Goal: Information Seeking & Learning: Learn about a topic

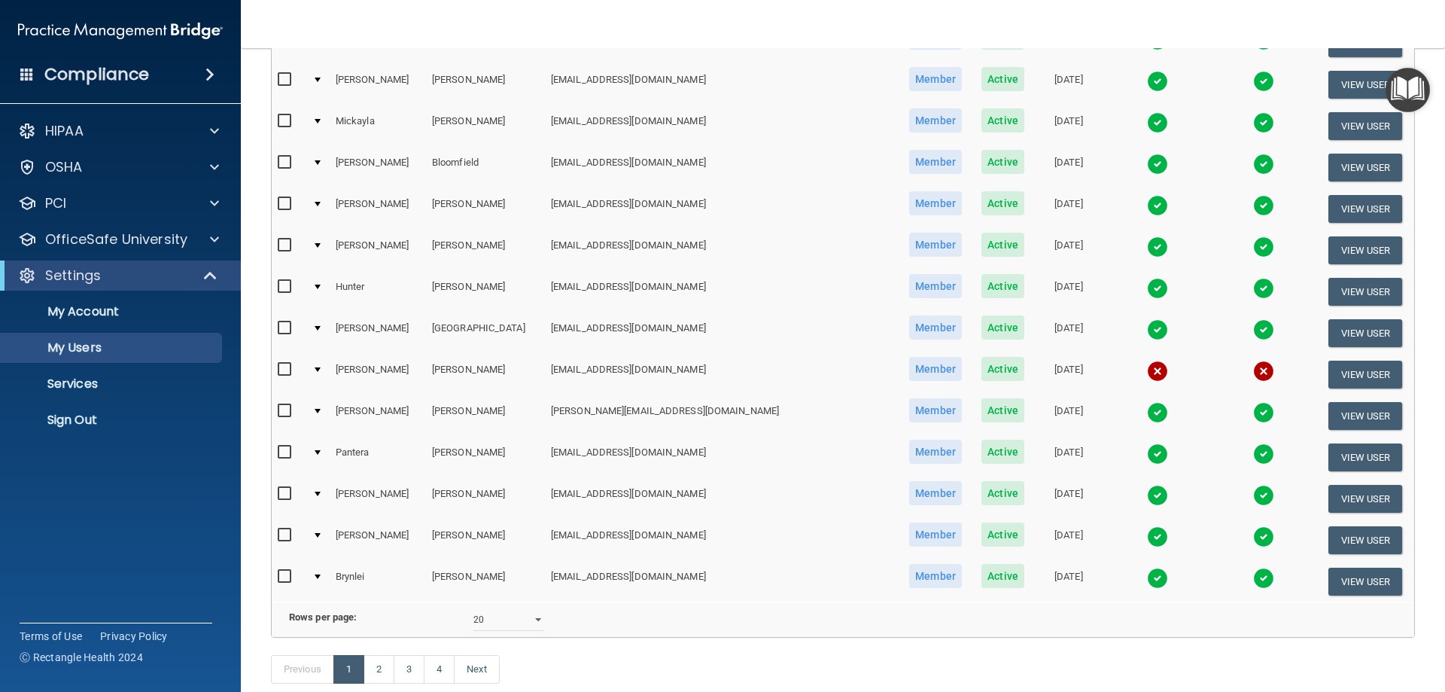
scroll to position [527, 0]
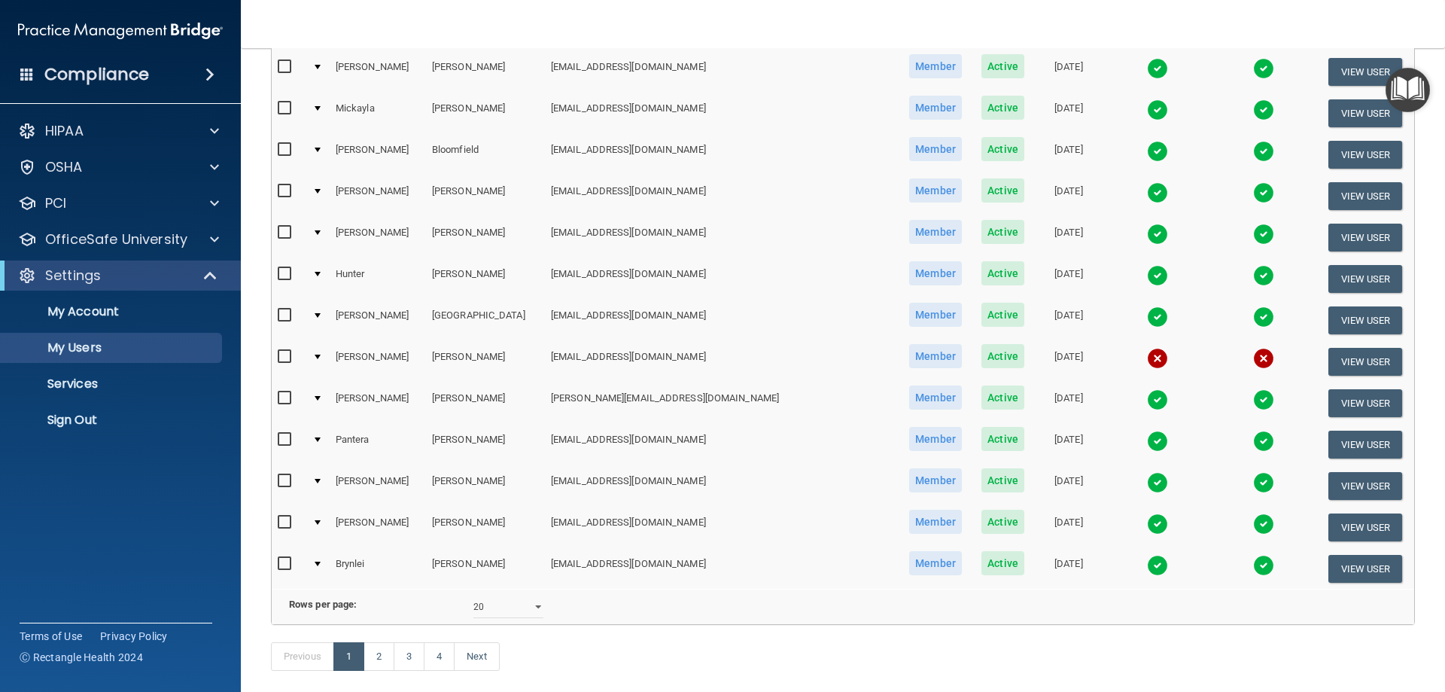
click at [541, 618] on div "10 20 30 40 all" at bounding box center [508, 606] width 93 height 23
click at [534, 618] on select "10 20 30 40 all" at bounding box center [508, 606] width 70 height 23
select select "61"
click at [473, 607] on select "10 20 30 40 all" at bounding box center [508, 606] width 70 height 23
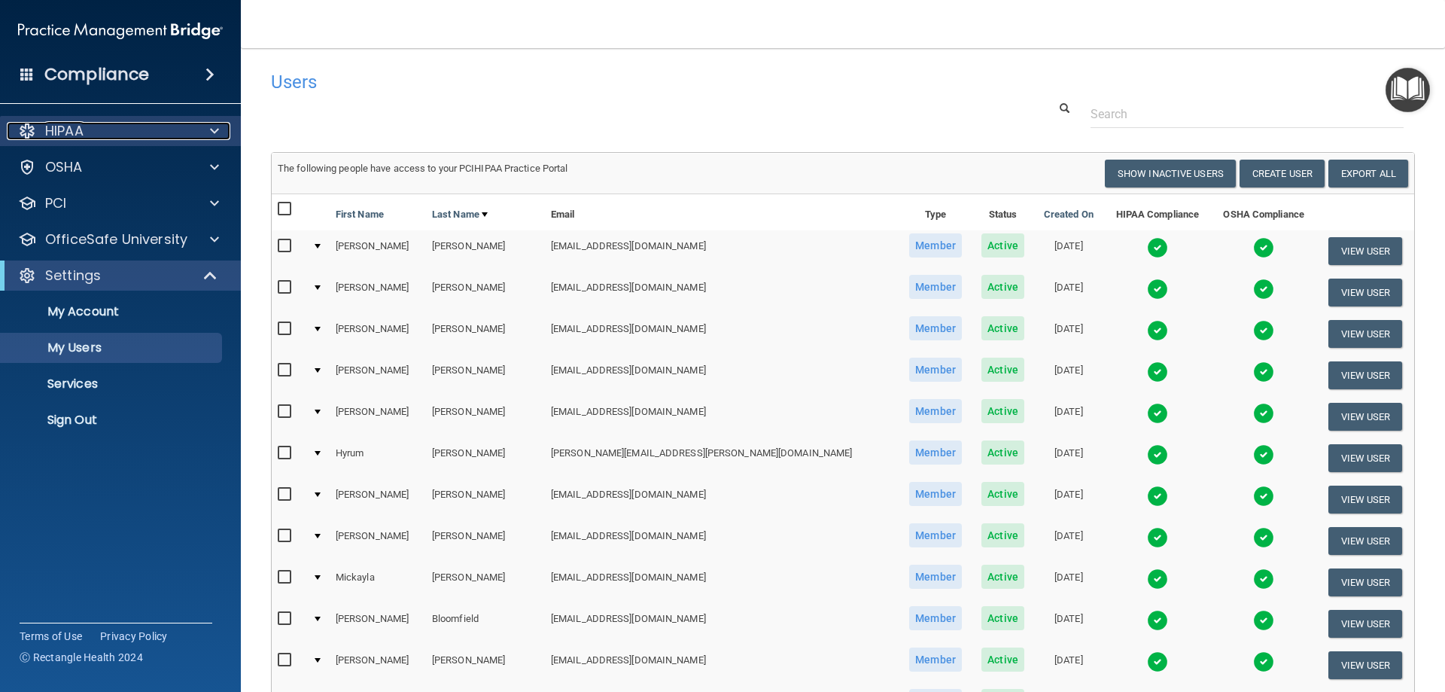
click at [41, 131] on div "HIPAA" at bounding box center [100, 131] width 187 height 18
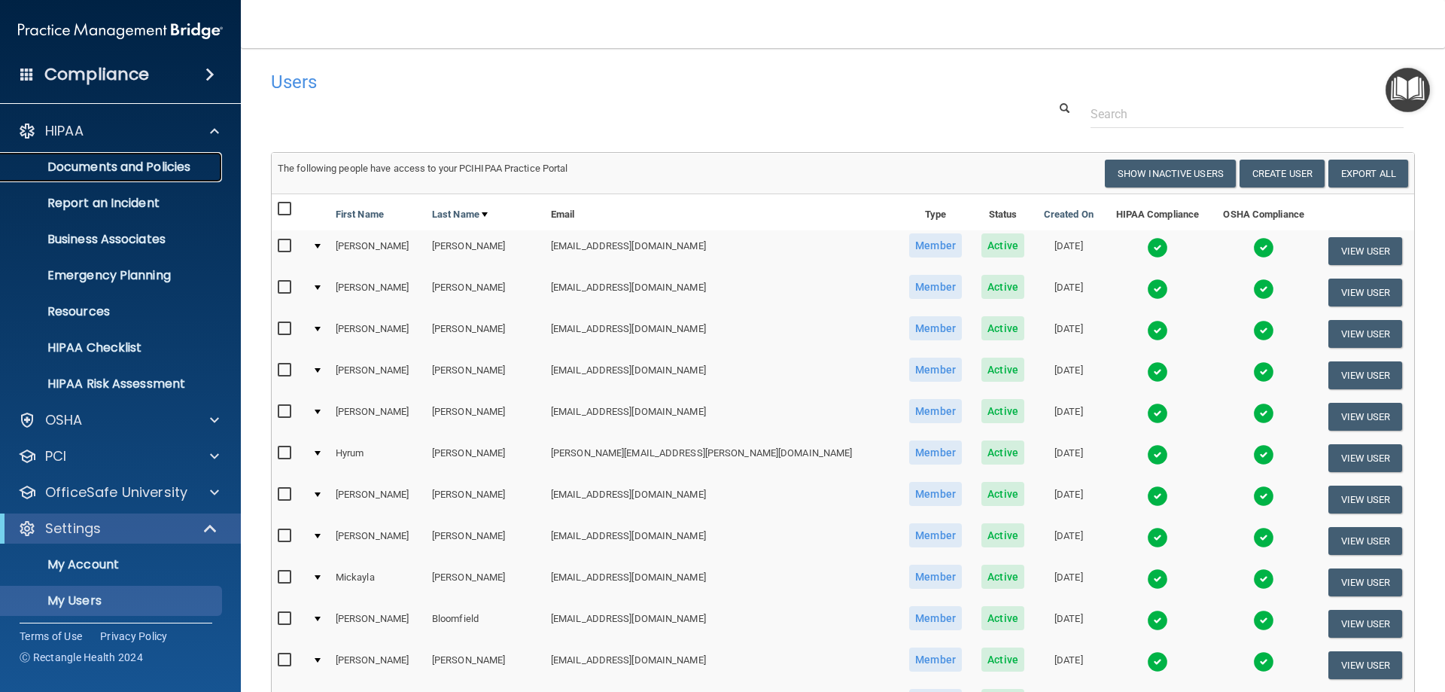
click at [114, 171] on p "Documents and Policies" at bounding box center [113, 167] width 206 height 15
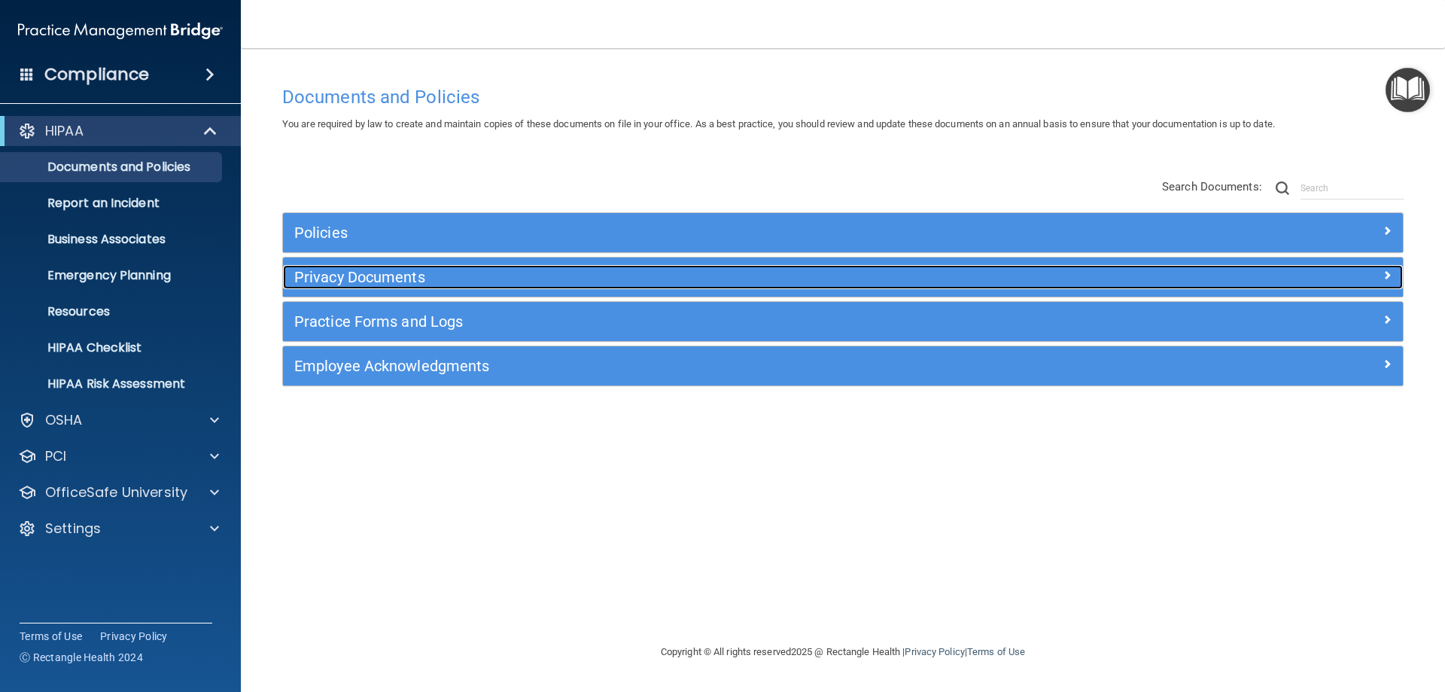
click at [346, 272] on h5 "Privacy Documents" at bounding box center [702, 277] width 817 height 17
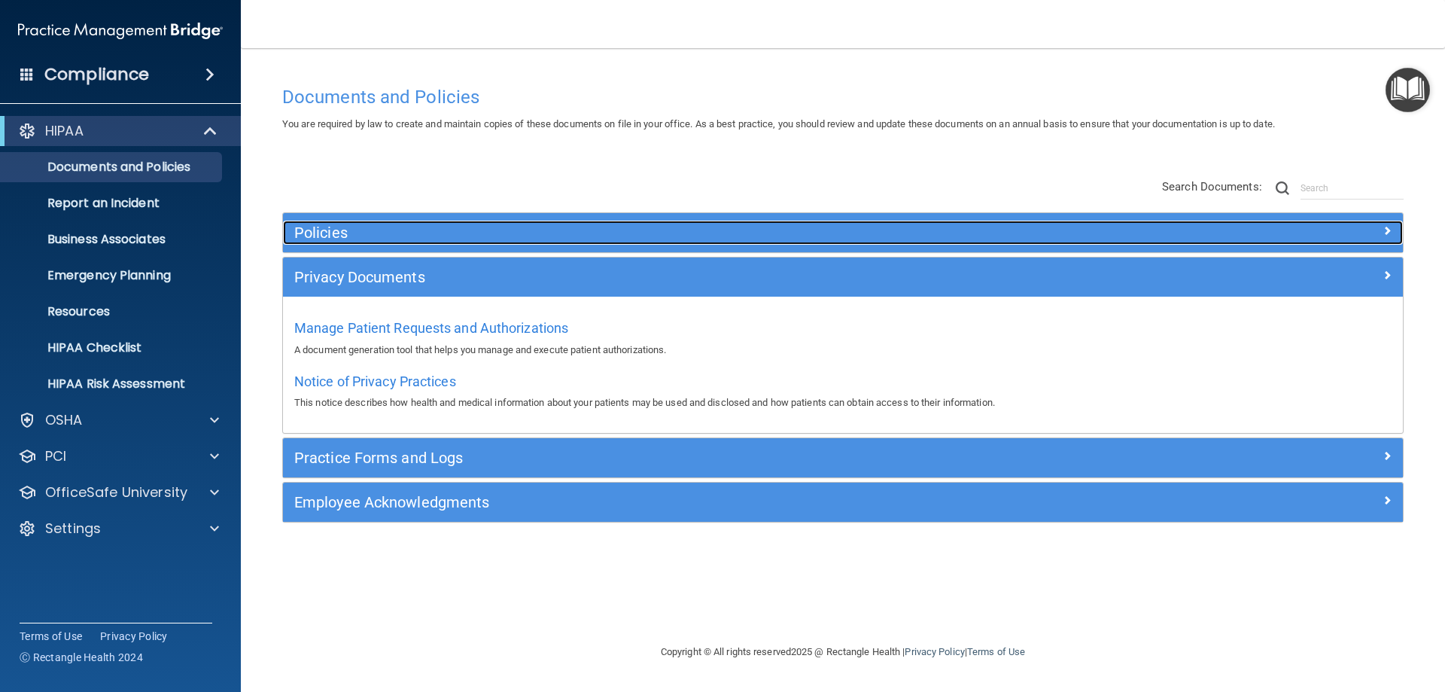
click at [309, 237] on h5 "Policies" at bounding box center [702, 232] width 817 height 17
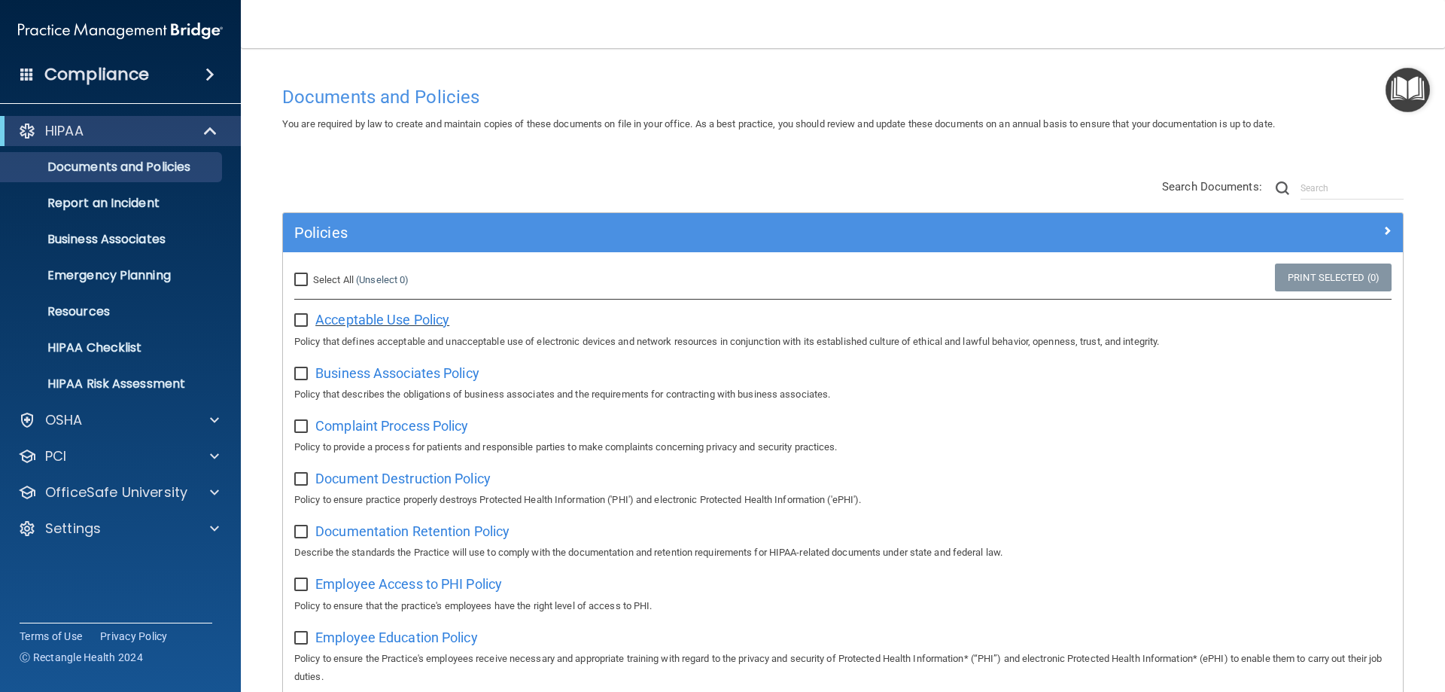
click at [345, 314] on span "Acceptable Use Policy" at bounding box center [382, 320] width 134 height 16
click at [380, 373] on span "Business Associates Policy" at bounding box center [397, 373] width 164 height 16
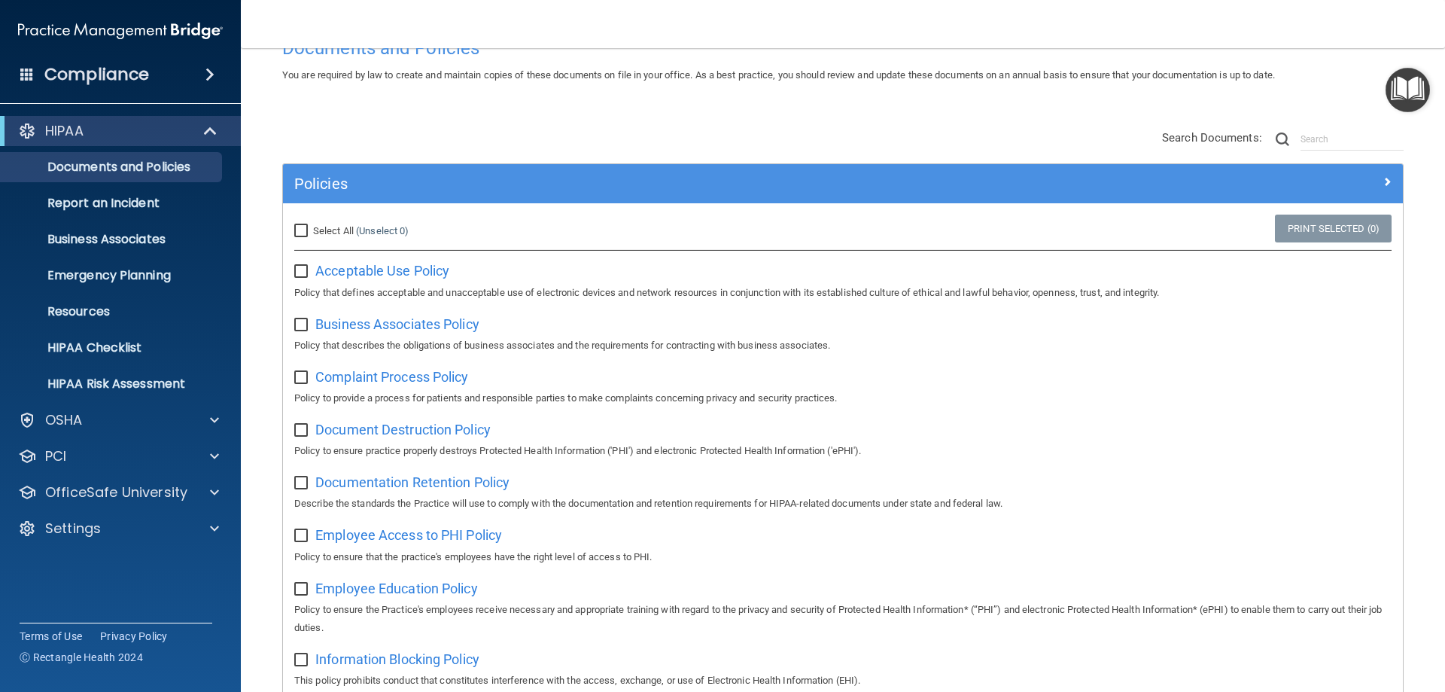
scroll to position [75, 0]
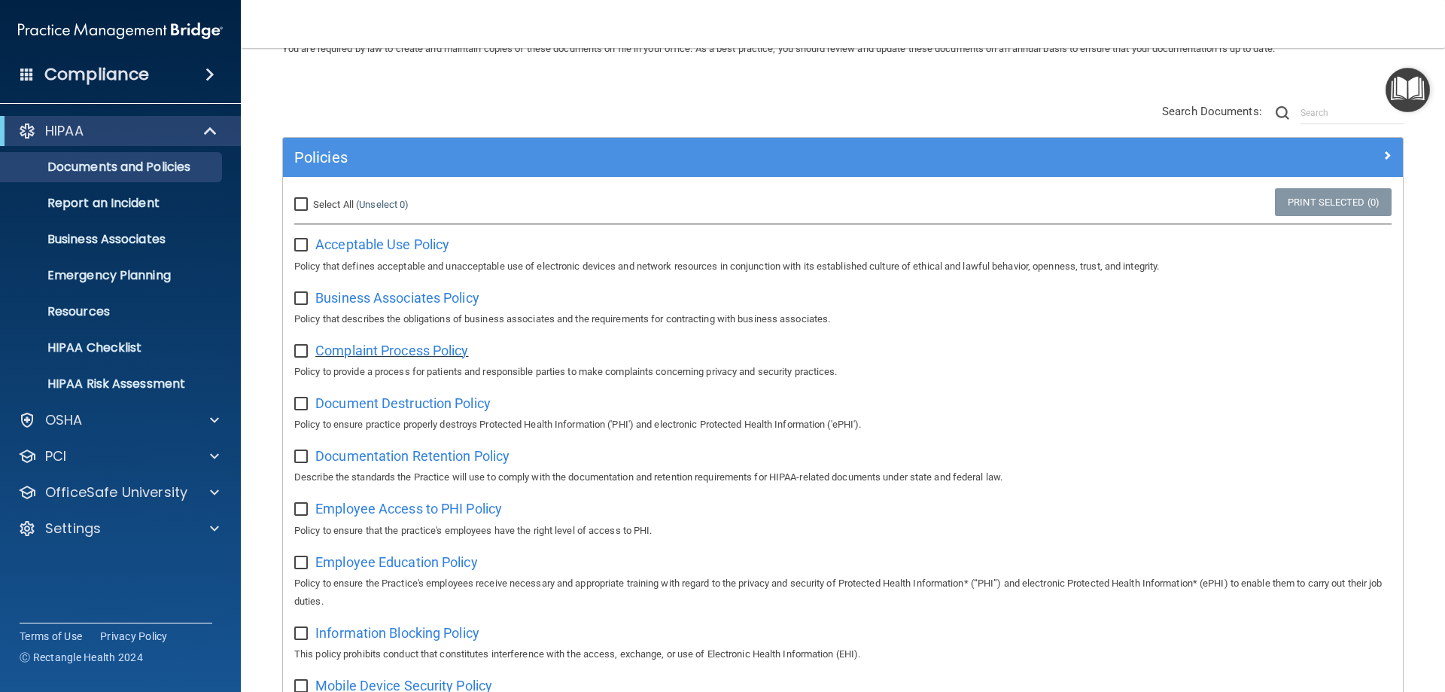
click at [375, 350] on span "Complaint Process Policy" at bounding box center [391, 351] width 153 height 16
click at [402, 406] on span "Document Destruction Policy" at bounding box center [402, 403] width 175 height 16
click at [409, 464] on span "Documentation Retention Policy" at bounding box center [412, 456] width 194 height 16
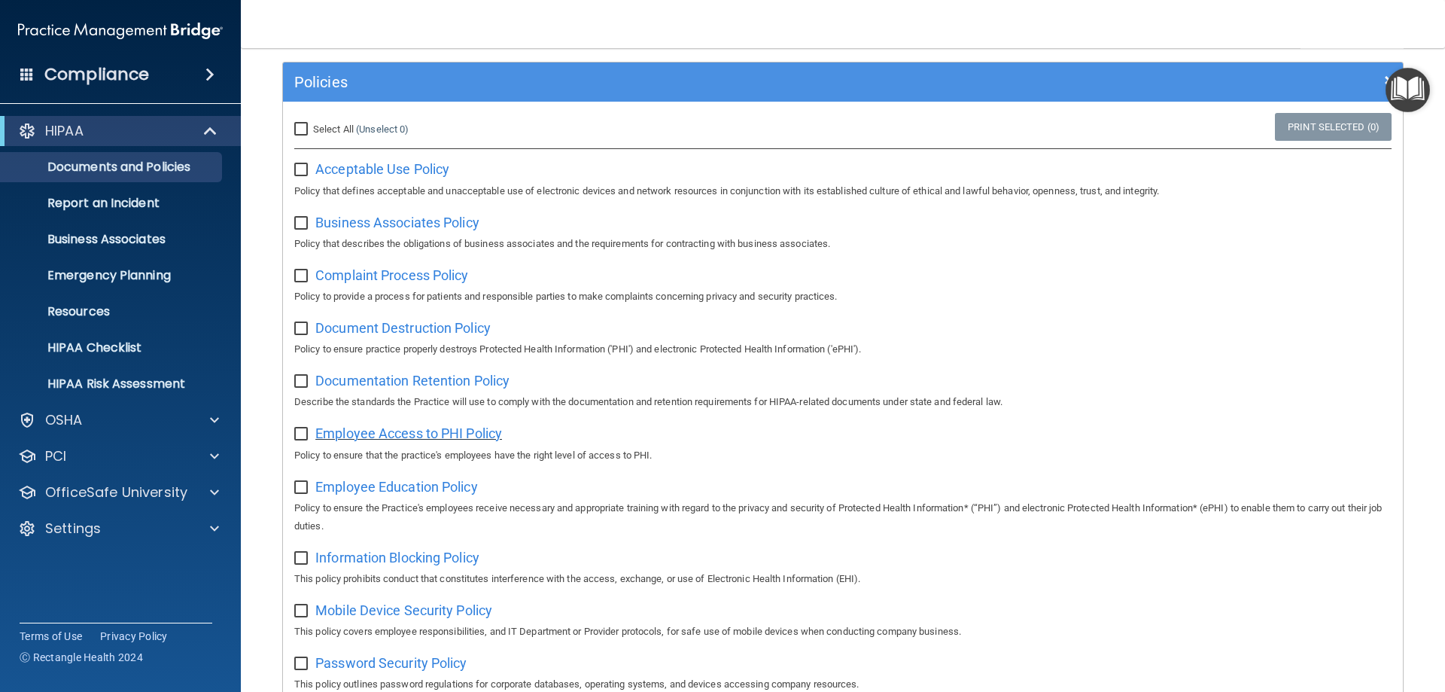
click at [394, 437] on span "Employee Access to PHI Policy" at bounding box center [408, 433] width 187 height 16
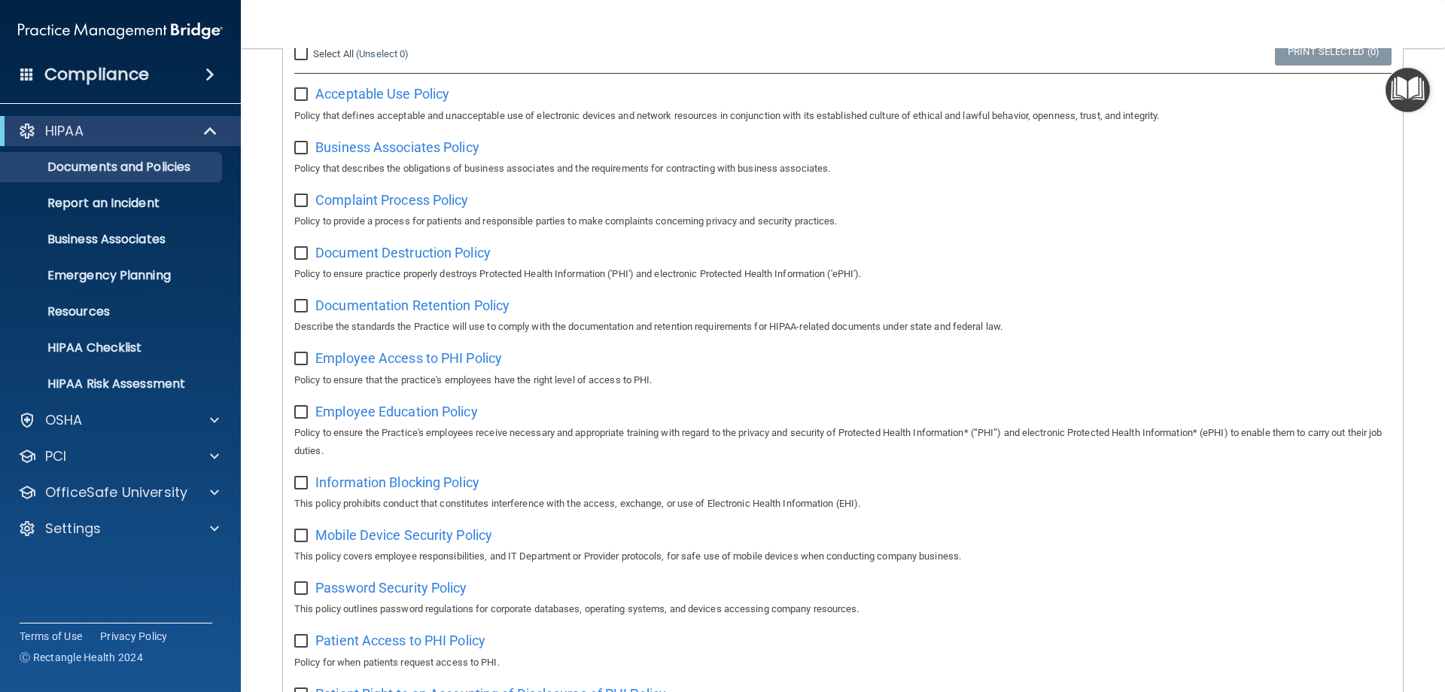
scroll to position [301, 0]
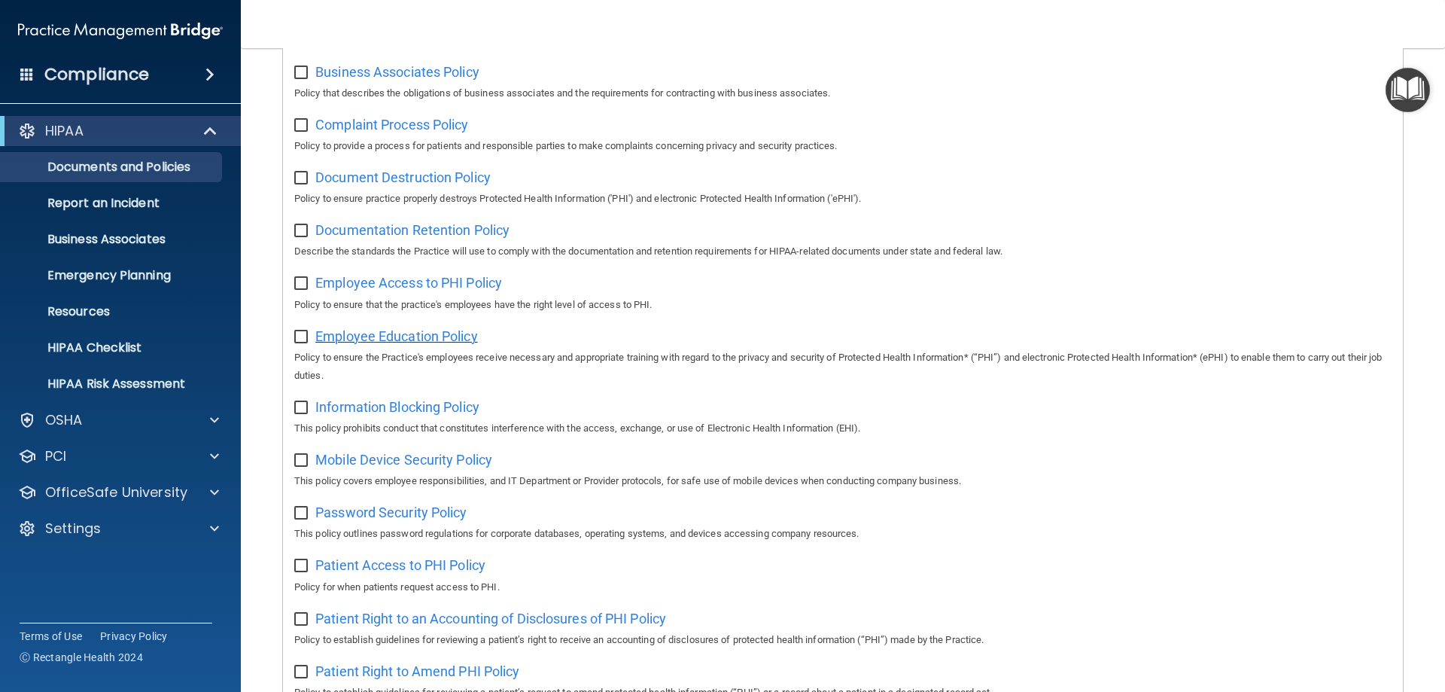
click at [409, 340] on span "Employee Education Policy" at bounding box center [396, 336] width 163 height 16
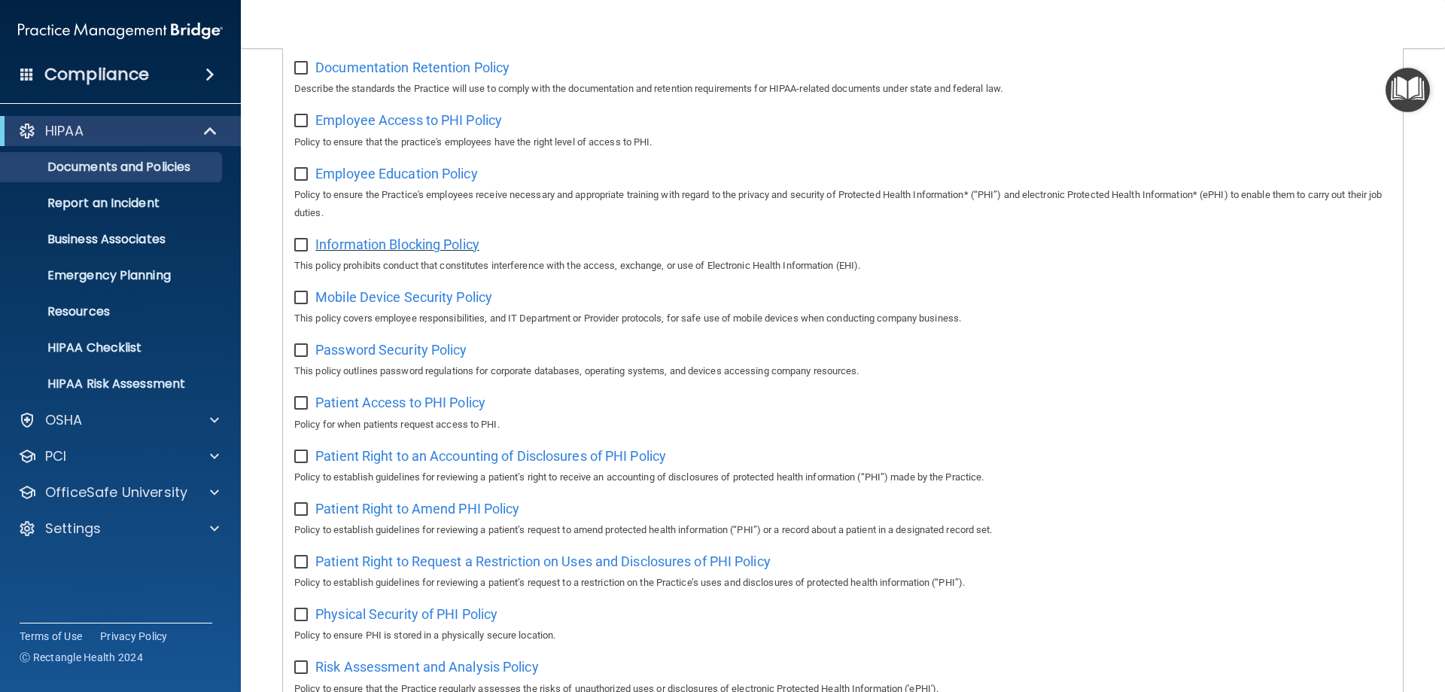
scroll to position [527, 0]
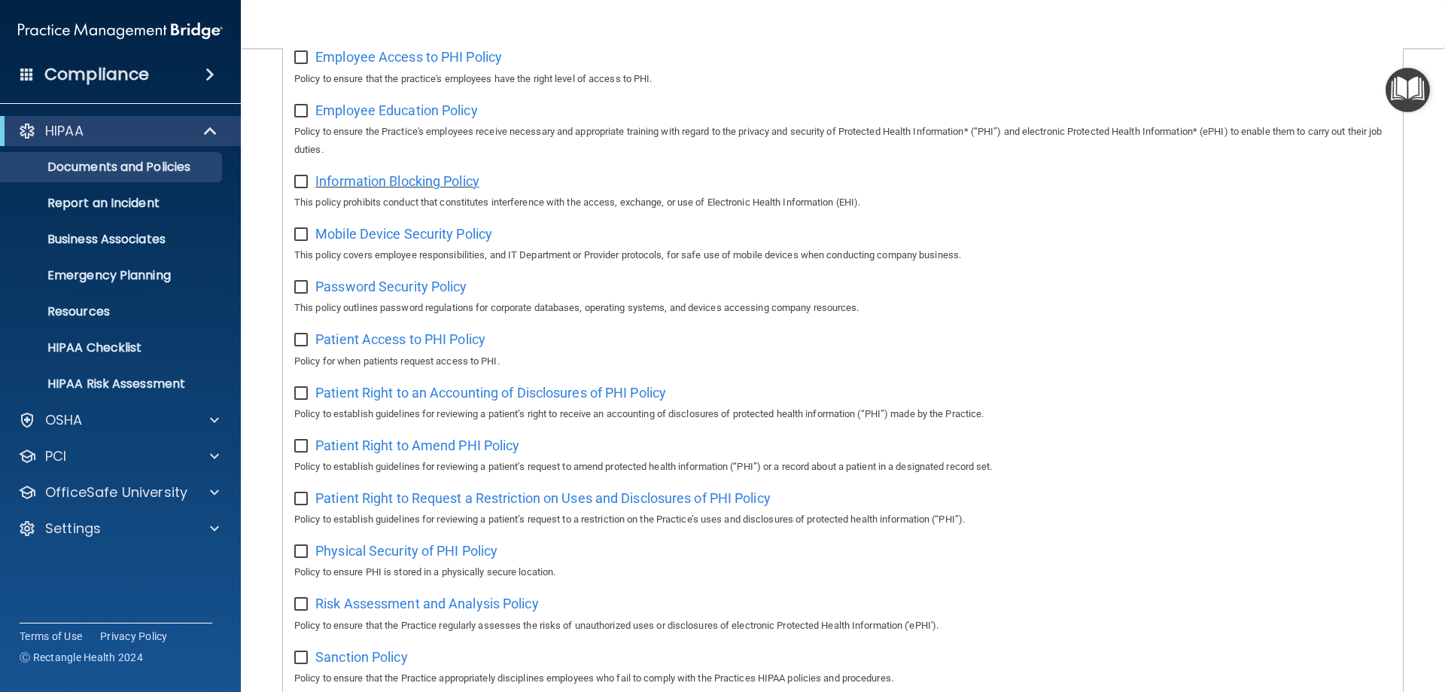
click at [380, 187] on span "Information Blocking Policy" at bounding box center [397, 181] width 164 height 16
click at [370, 241] on span "Mobile Device Security Policy" at bounding box center [403, 234] width 177 height 16
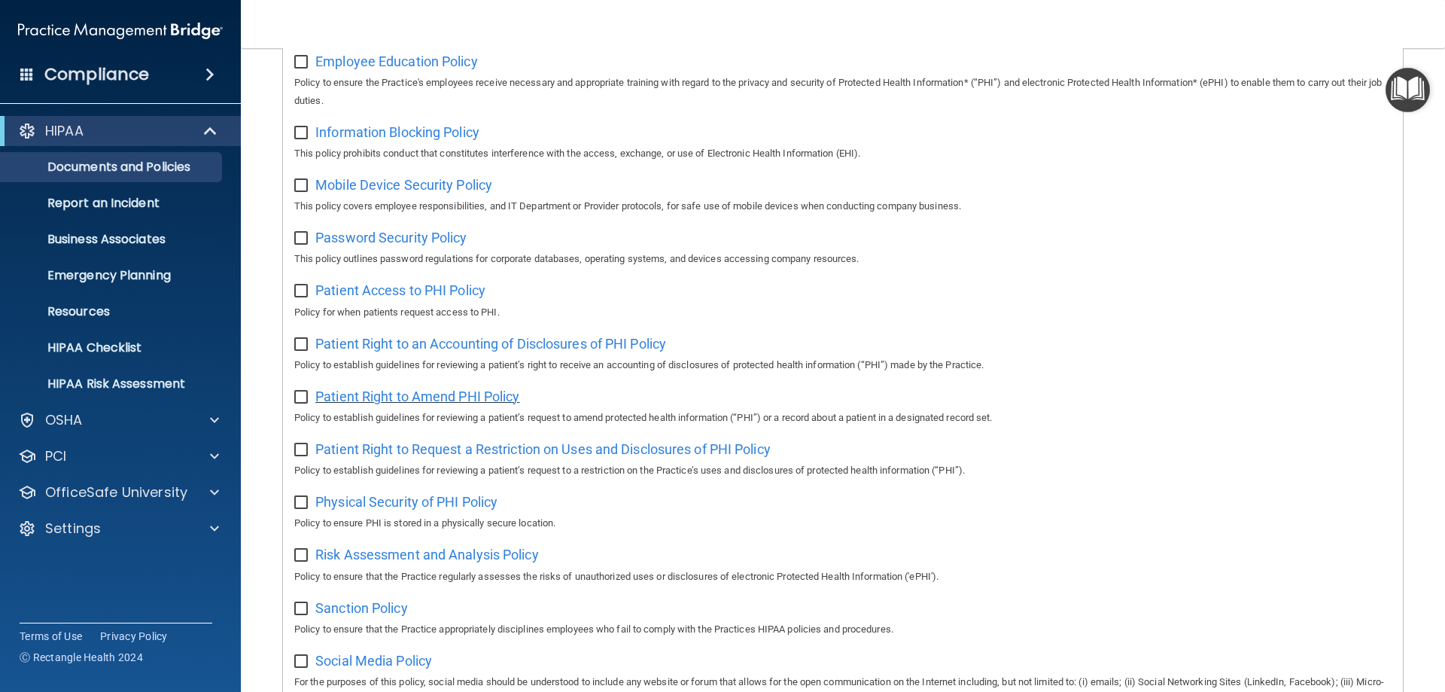
scroll to position [602, 0]
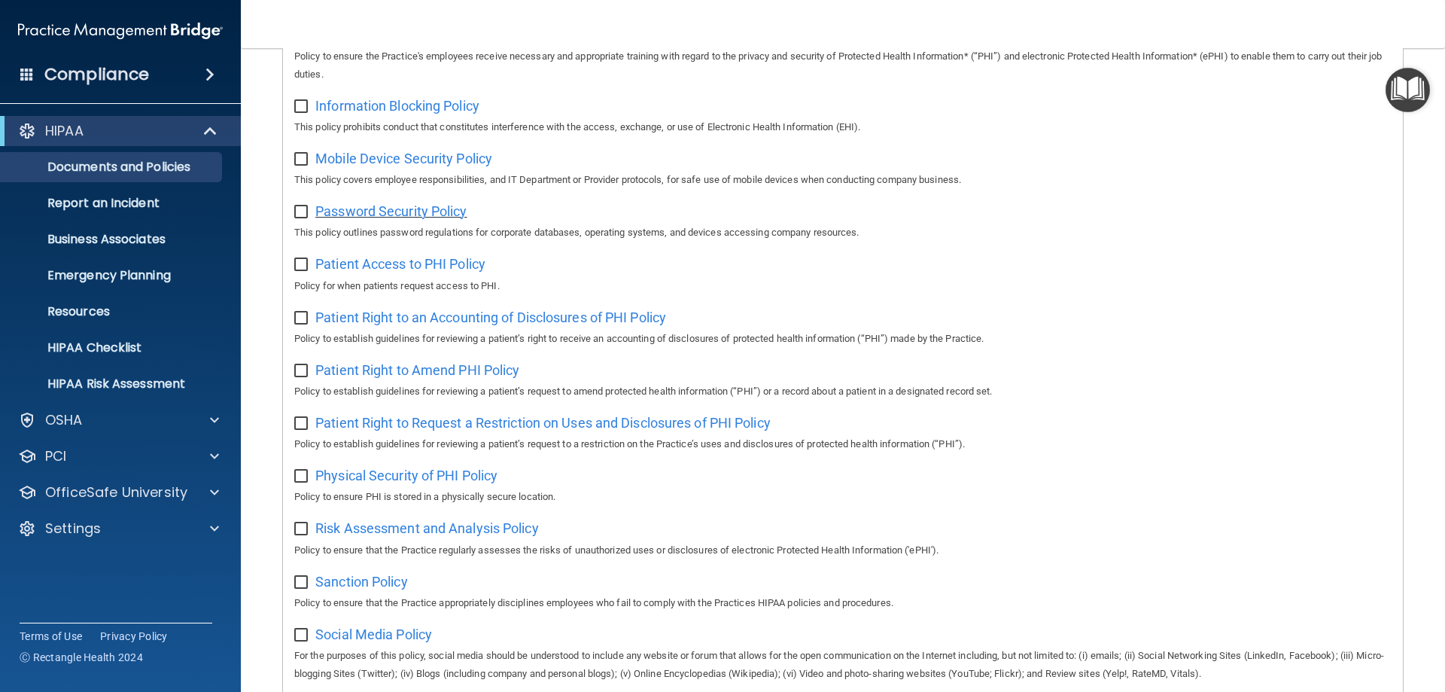
click at [382, 219] on span "Password Security Policy" at bounding box center [390, 211] width 151 height 16
click at [376, 272] on span "Patient Access to PHI Policy" at bounding box center [400, 264] width 170 height 16
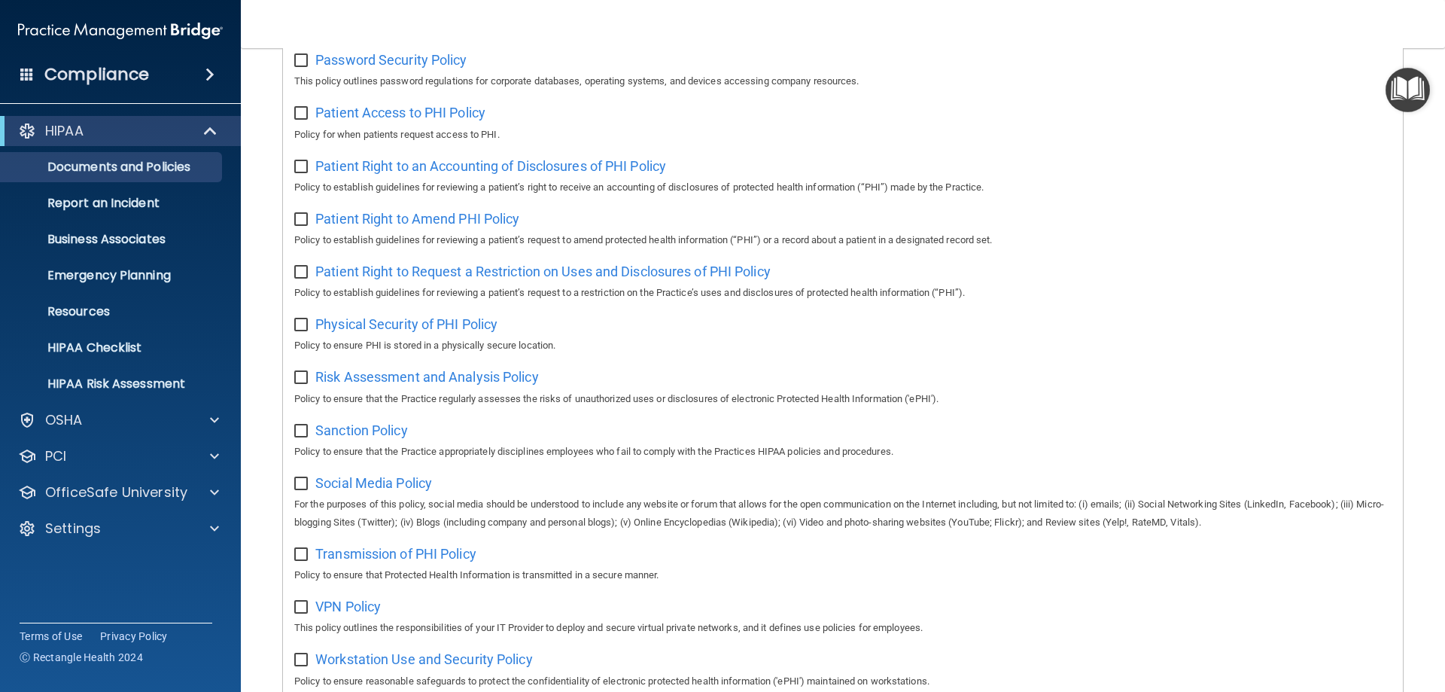
scroll to position [828, 0]
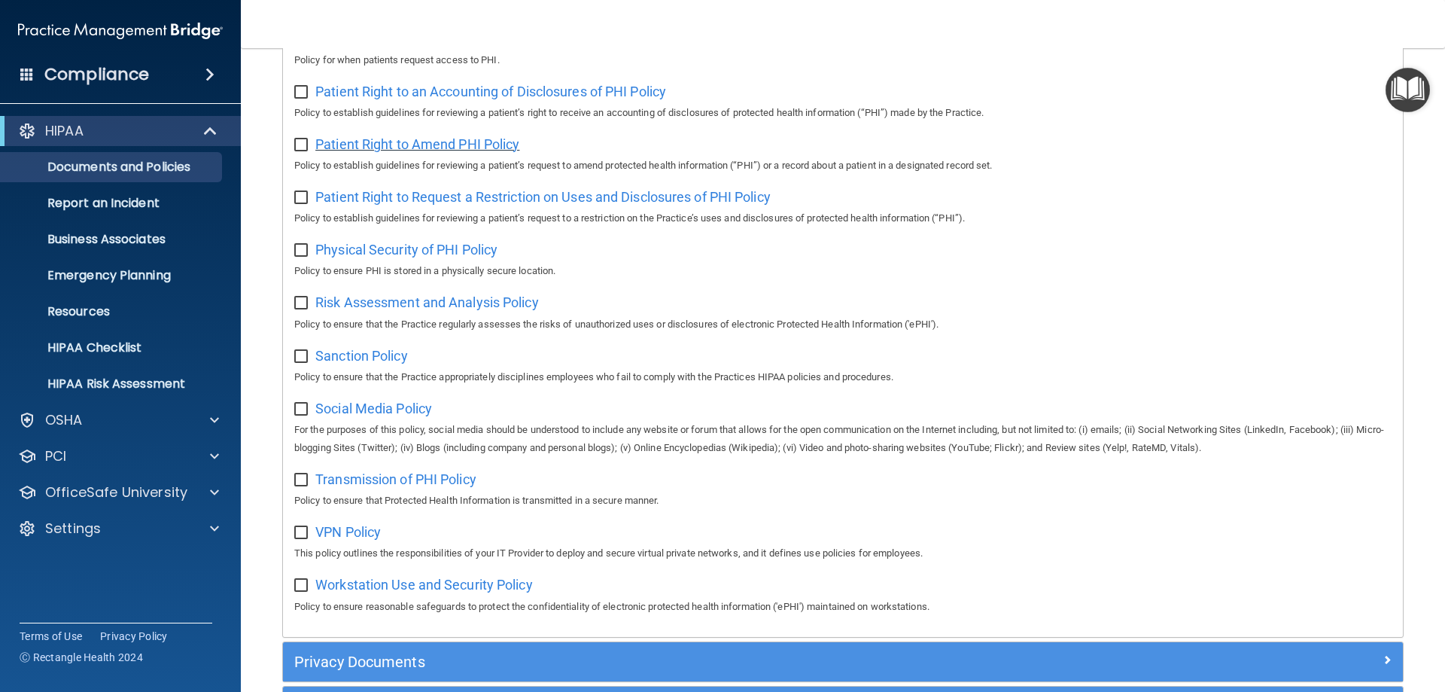
click at [381, 152] on span "Patient Right to Amend PHI Policy" at bounding box center [417, 144] width 204 height 16
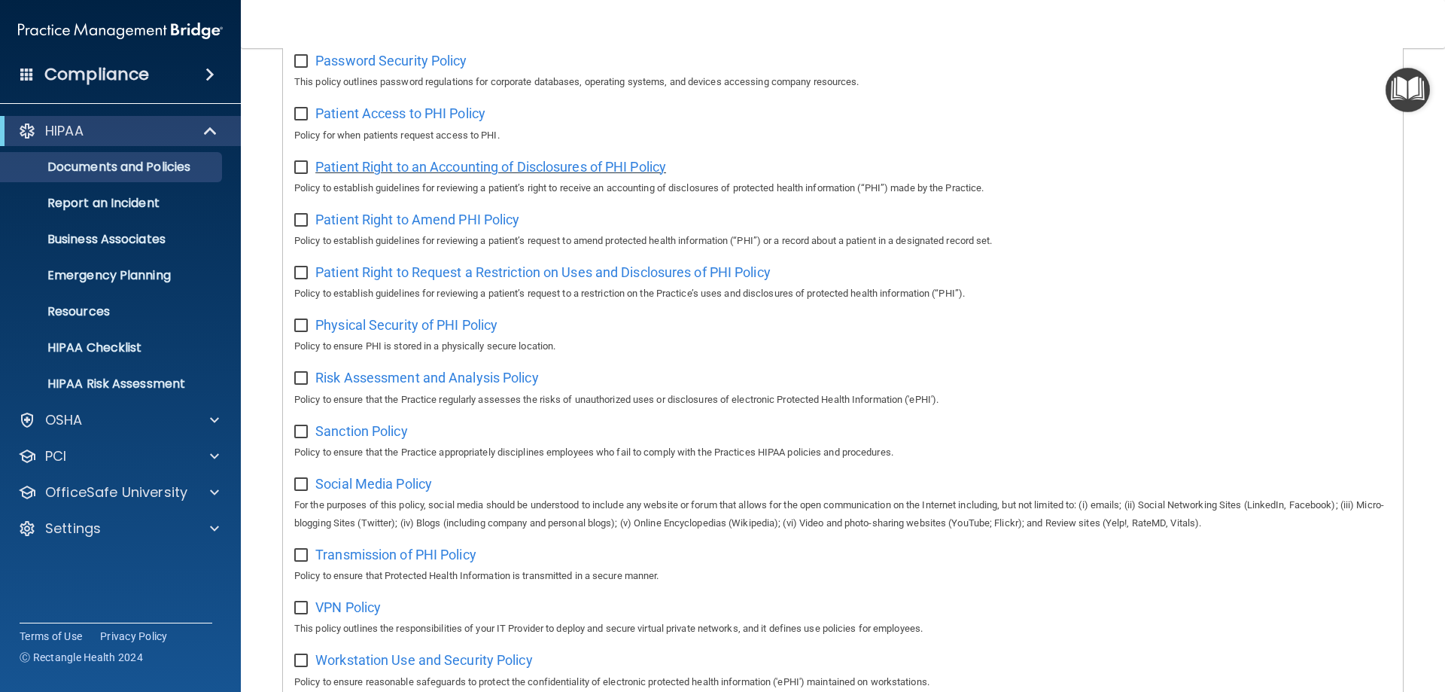
click at [473, 175] on span "Patient Right to an Accounting of Disclosures of PHI Policy" at bounding box center [490, 167] width 351 height 16
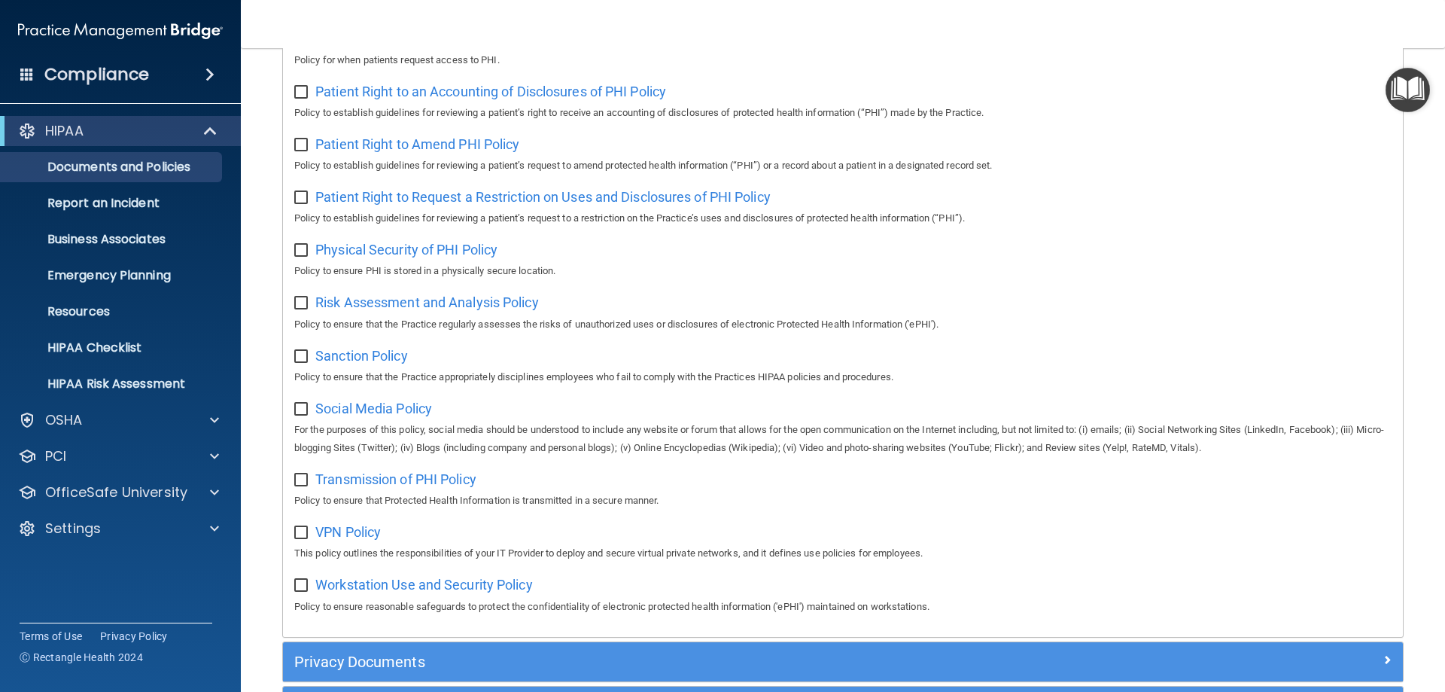
scroll to position [903, 0]
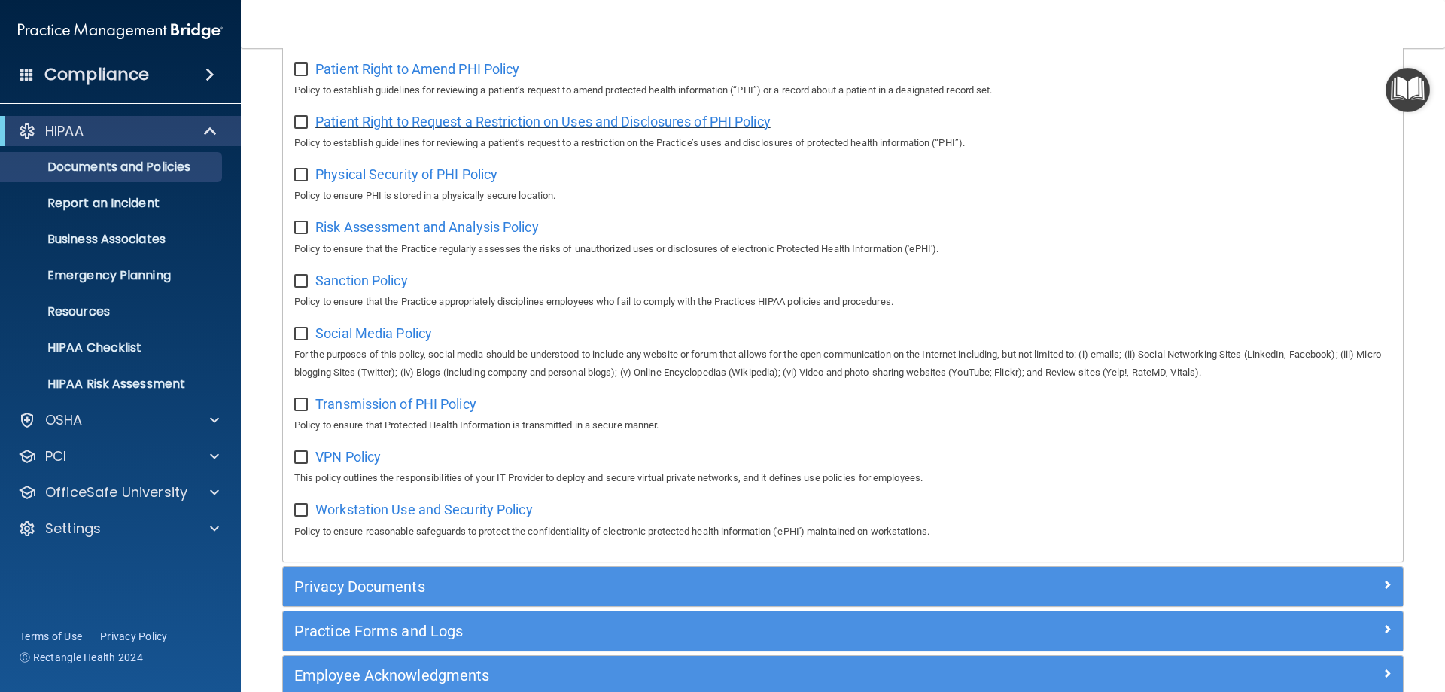
click at [408, 129] on span "Patient Right to Request a Restriction on Uses and Disclosures of PHI Policy" at bounding box center [542, 122] width 455 height 16
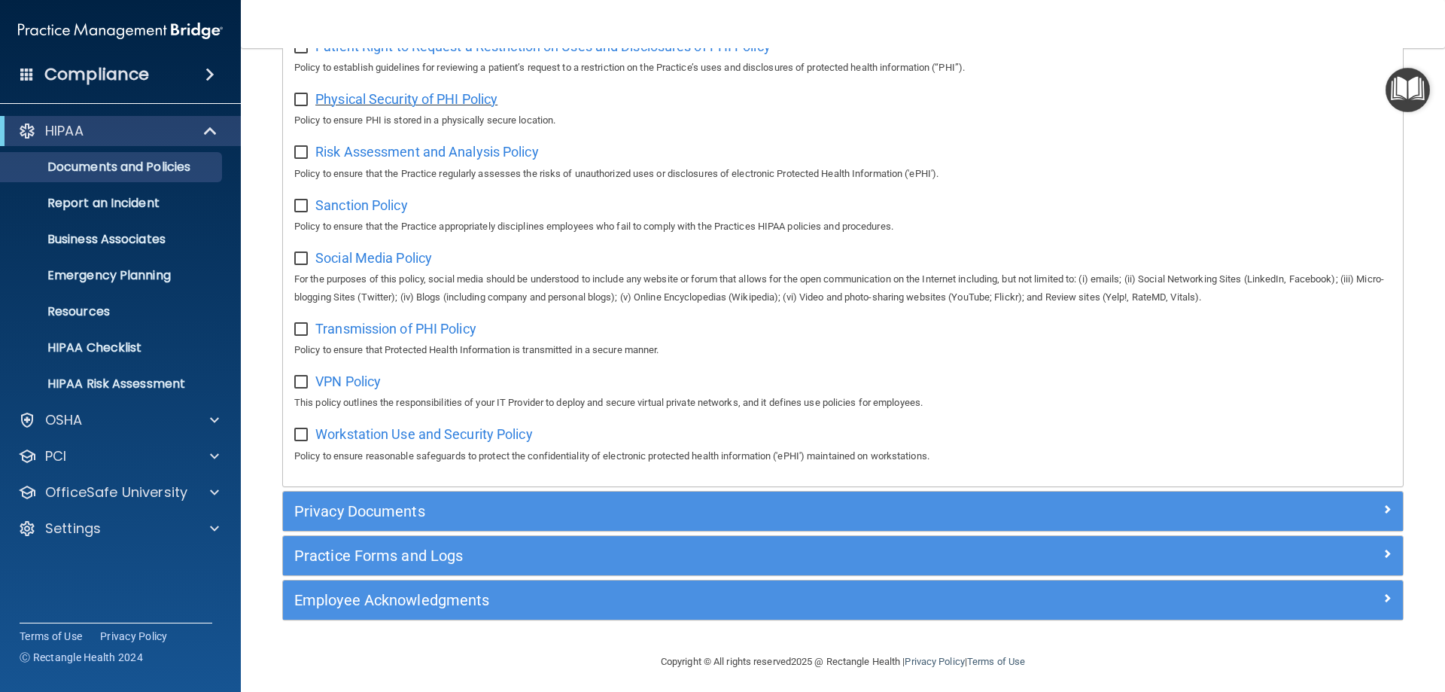
click at [437, 107] on span "Physical Security of PHI Policy" at bounding box center [406, 99] width 182 height 16
click at [406, 160] on span "Risk Assessment and Analysis Policy" at bounding box center [427, 152] width 224 height 16
click at [358, 213] on span "Sanction Policy" at bounding box center [361, 205] width 93 height 16
click at [373, 266] on span "Social Media Policy" at bounding box center [373, 258] width 117 height 16
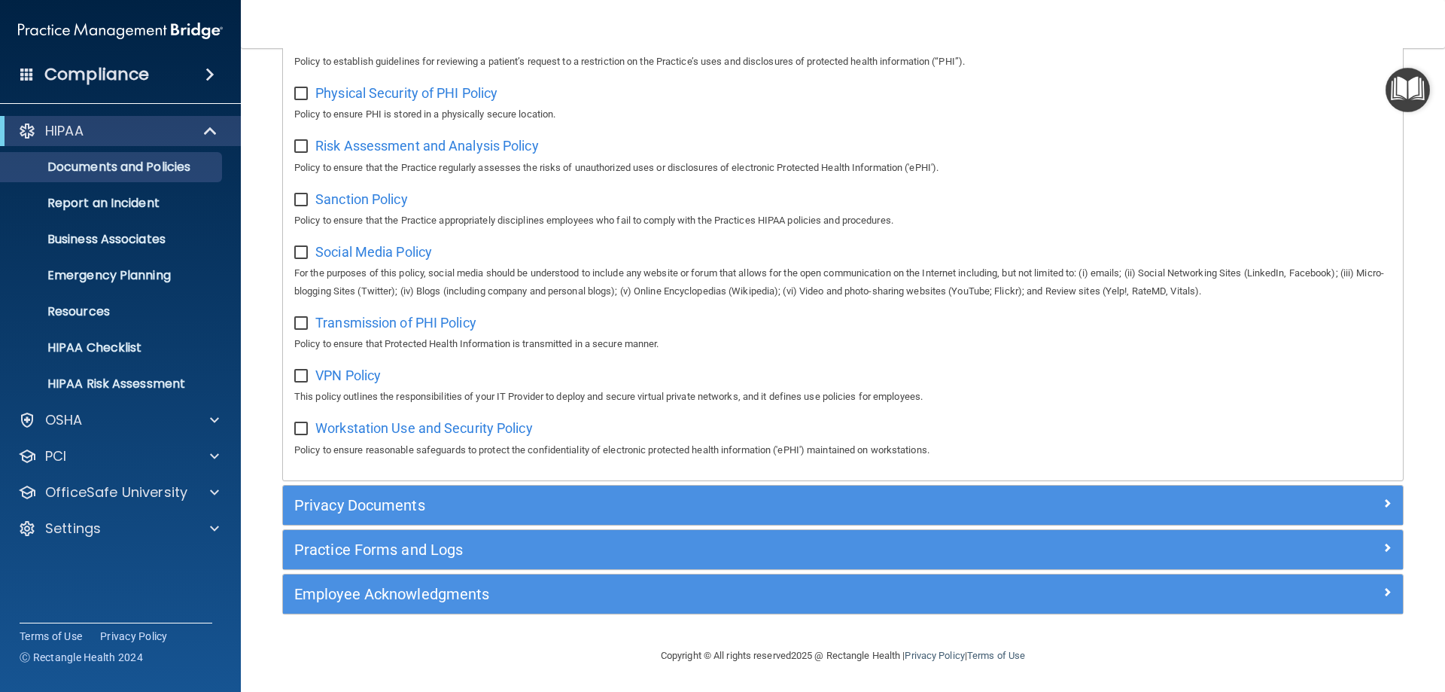
scroll to position [1000, 0]
click at [364, 318] on span "Transmission of PHI Policy" at bounding box center [395, 323] width 161 height 16
click at [346, 373] on span "VPN Policy" at bounding box center [347, 375] width 65 height 16
click at [395, 427] on span "Workstation Use and Security Policy" at bounding box center [424, 428] width 218 height 16
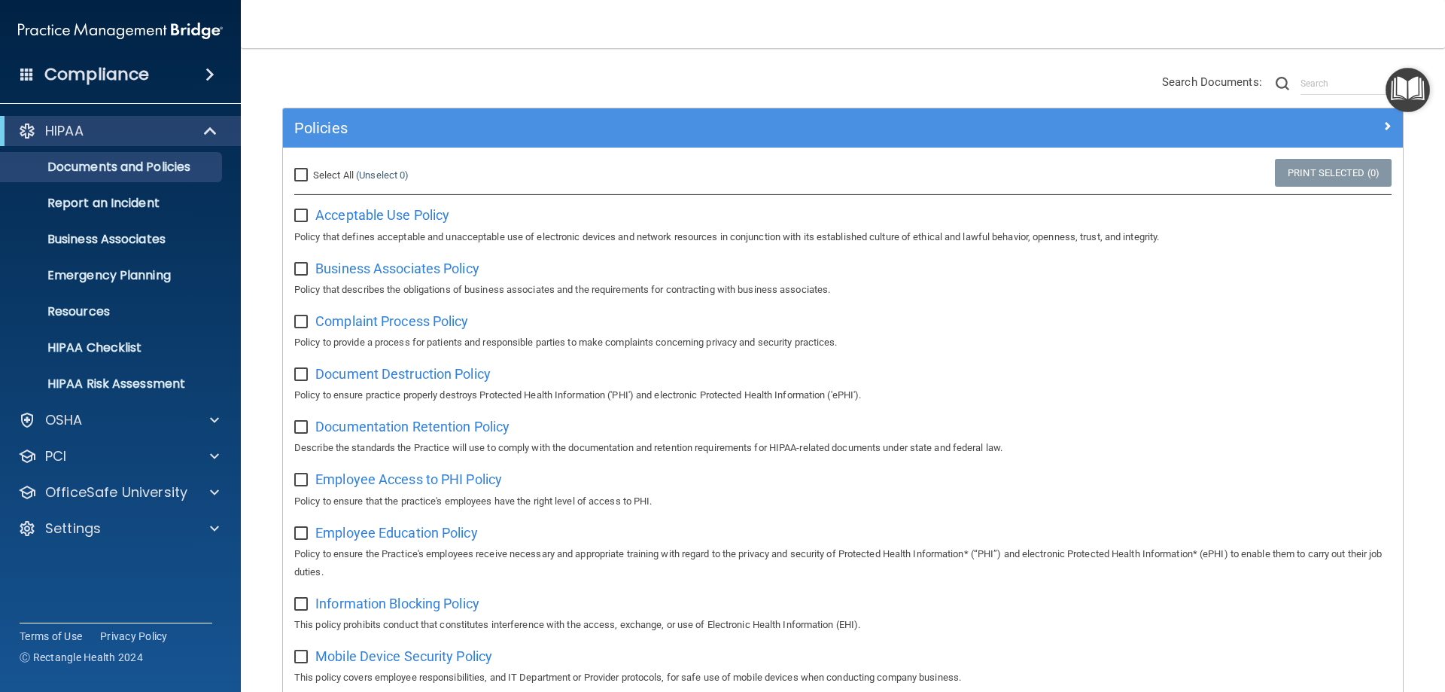
scroll to position [97, 0]
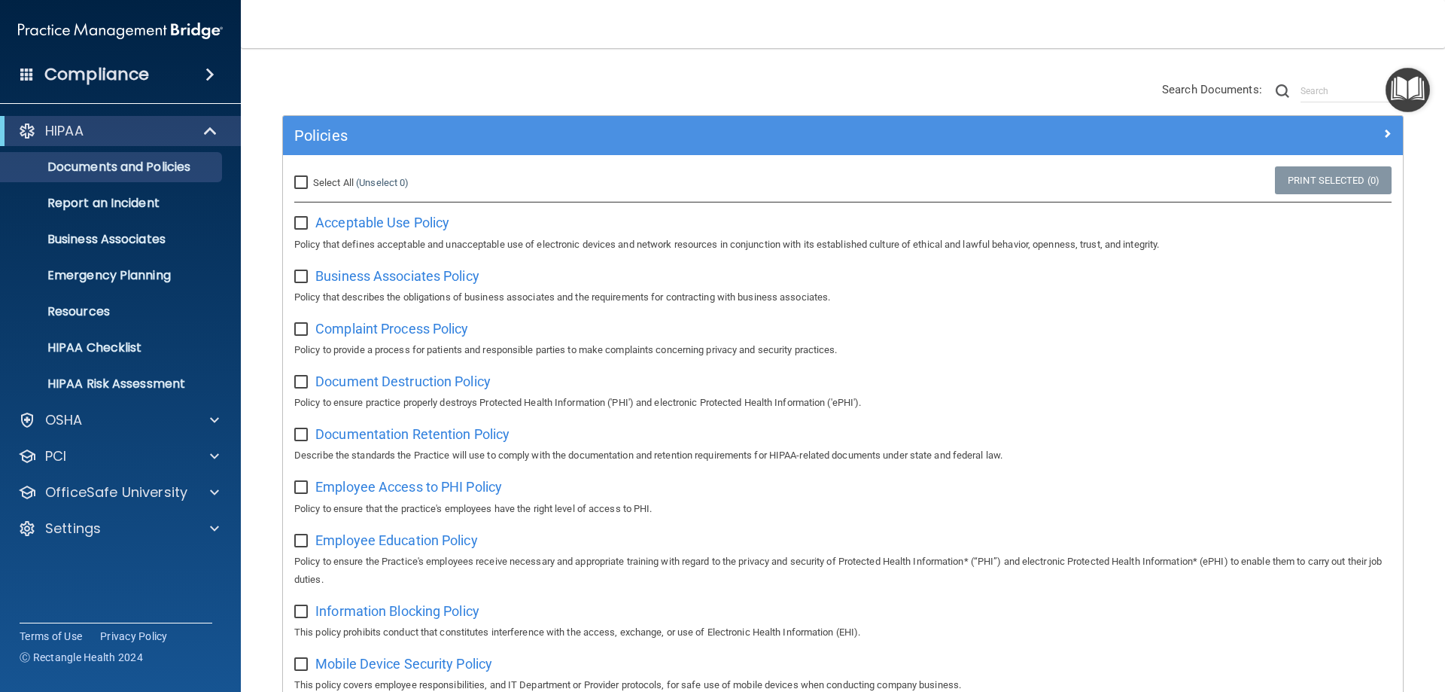
click at [303, 187] on input "Select All (Unselect 0) Unselect All" at bounding box center [302, 183] width 17 height 12
checkbox input "true"
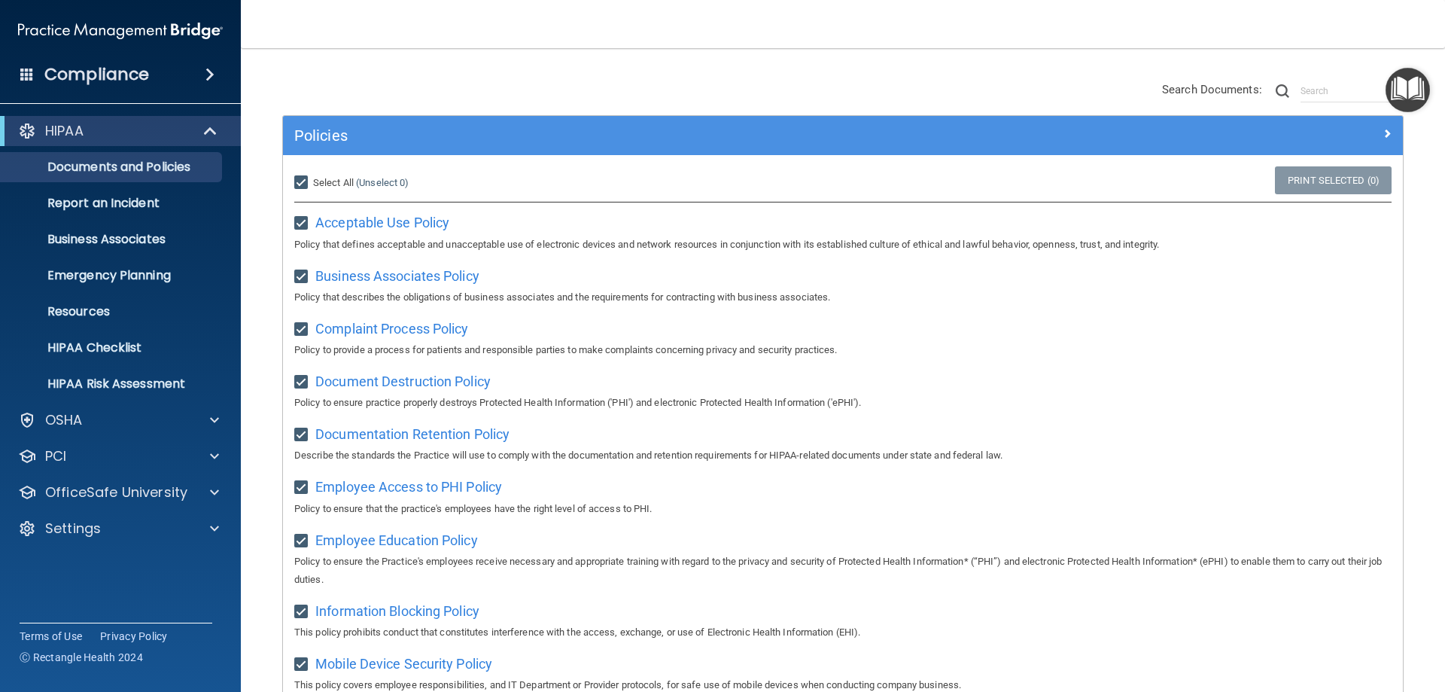
checkbox input "true"
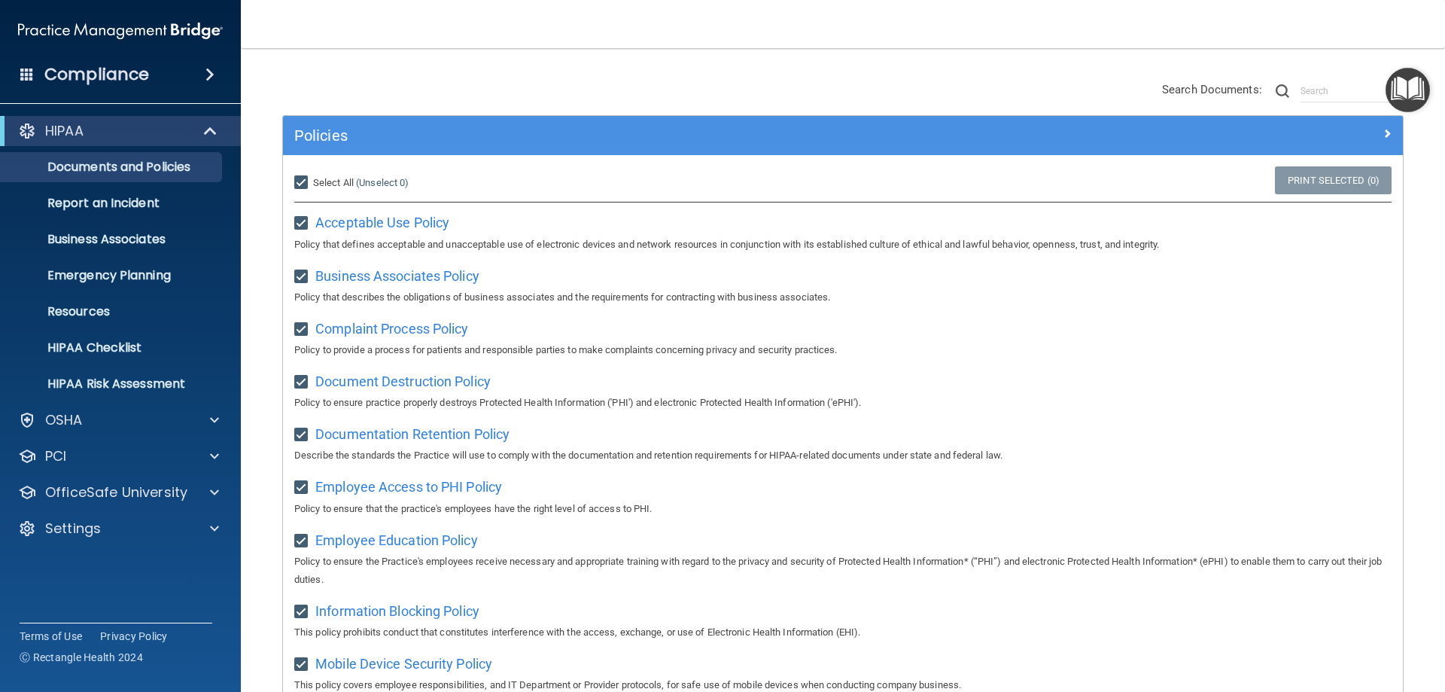
checkbox input "true"
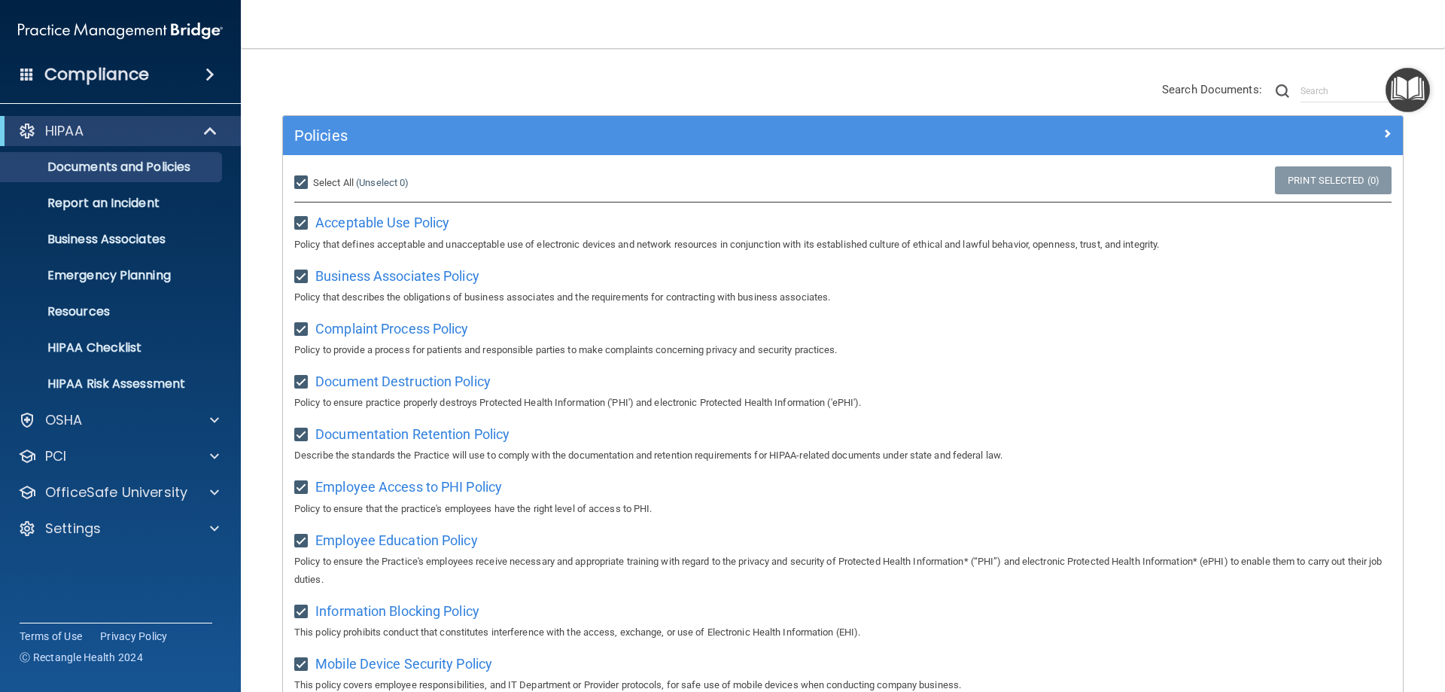
checkbox input "true"
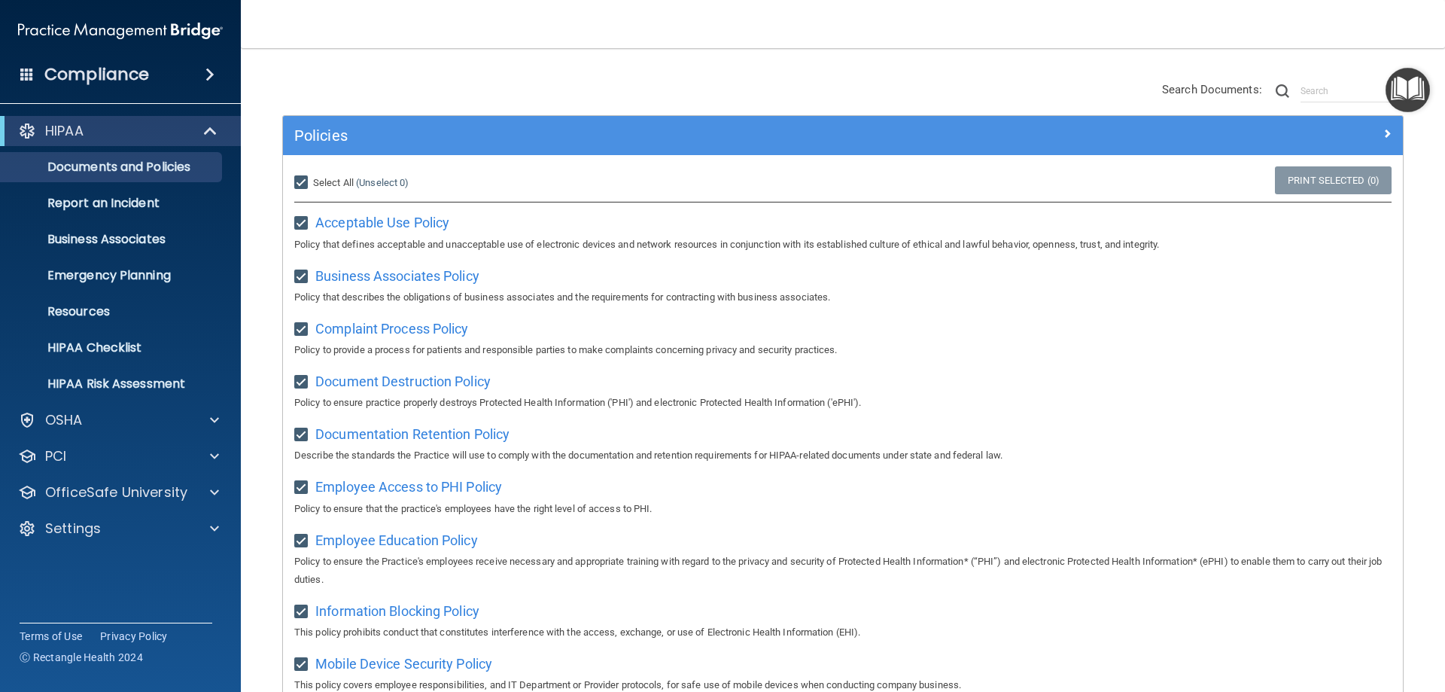
checkbox input "true"
click at [303, 187] on input "Select All (Unselect 21) Unselect All" at bounding box center [302, 183] width 17 height 12
checkbox input "false"
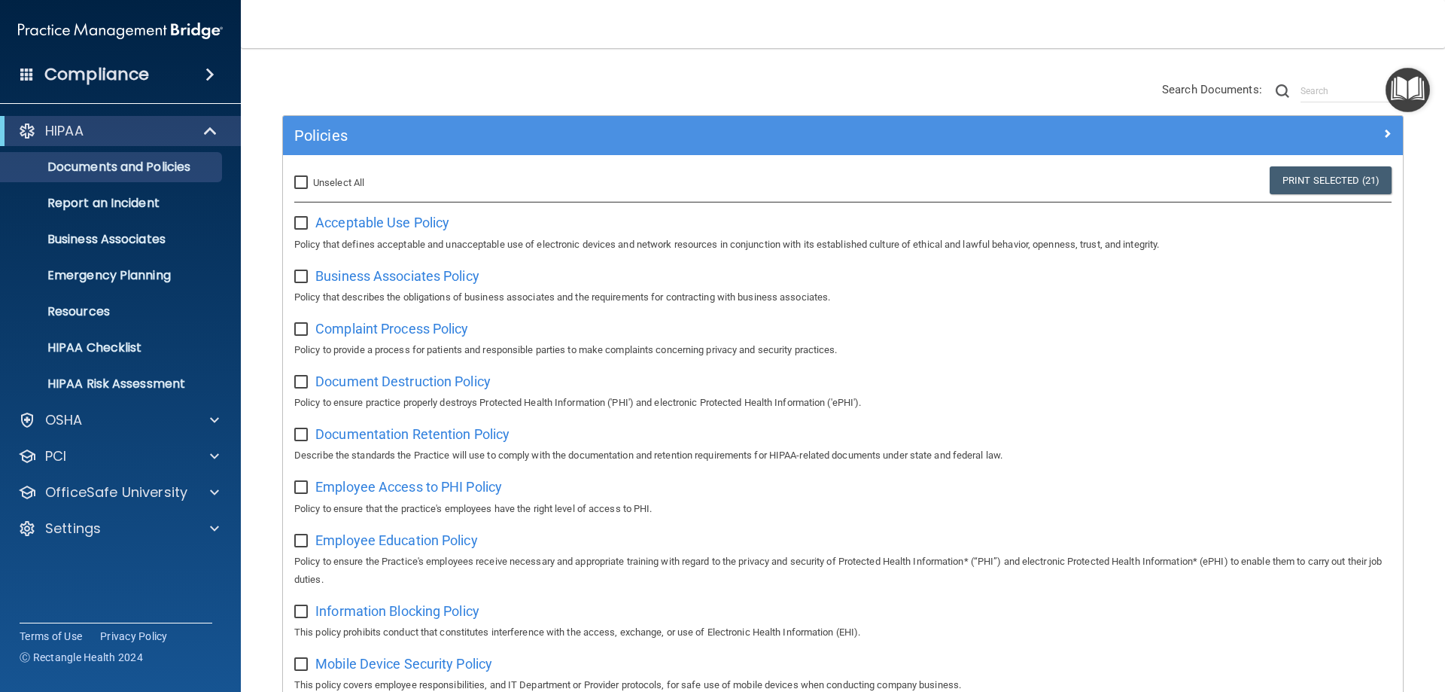
checkbox input "false"
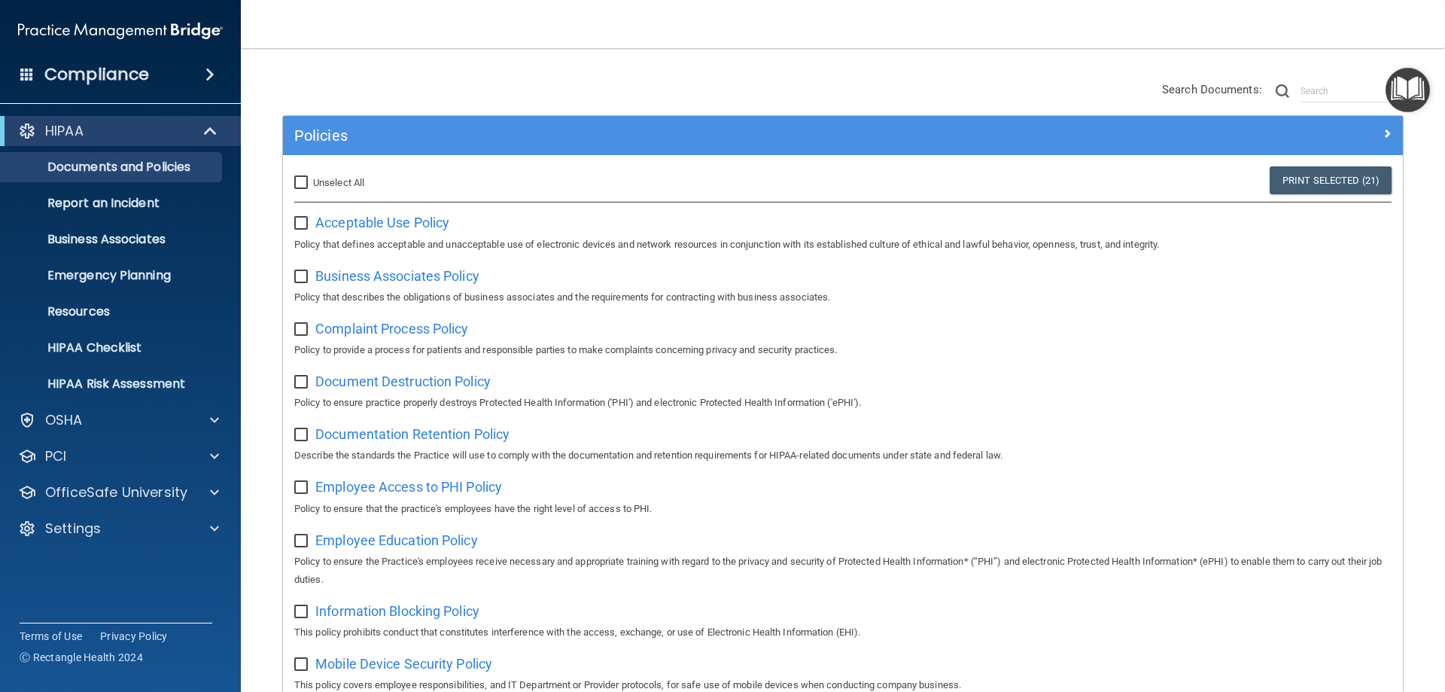
checkbox input "false"
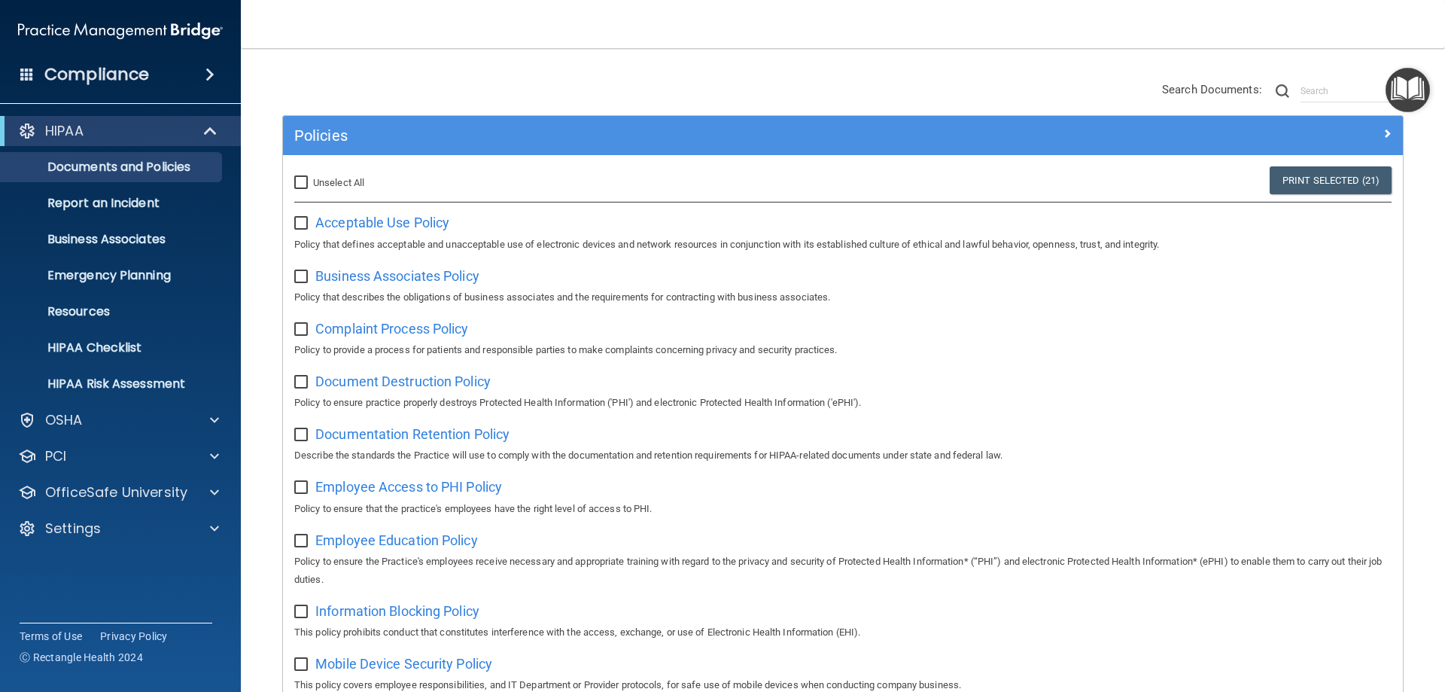
checkbox input "false"
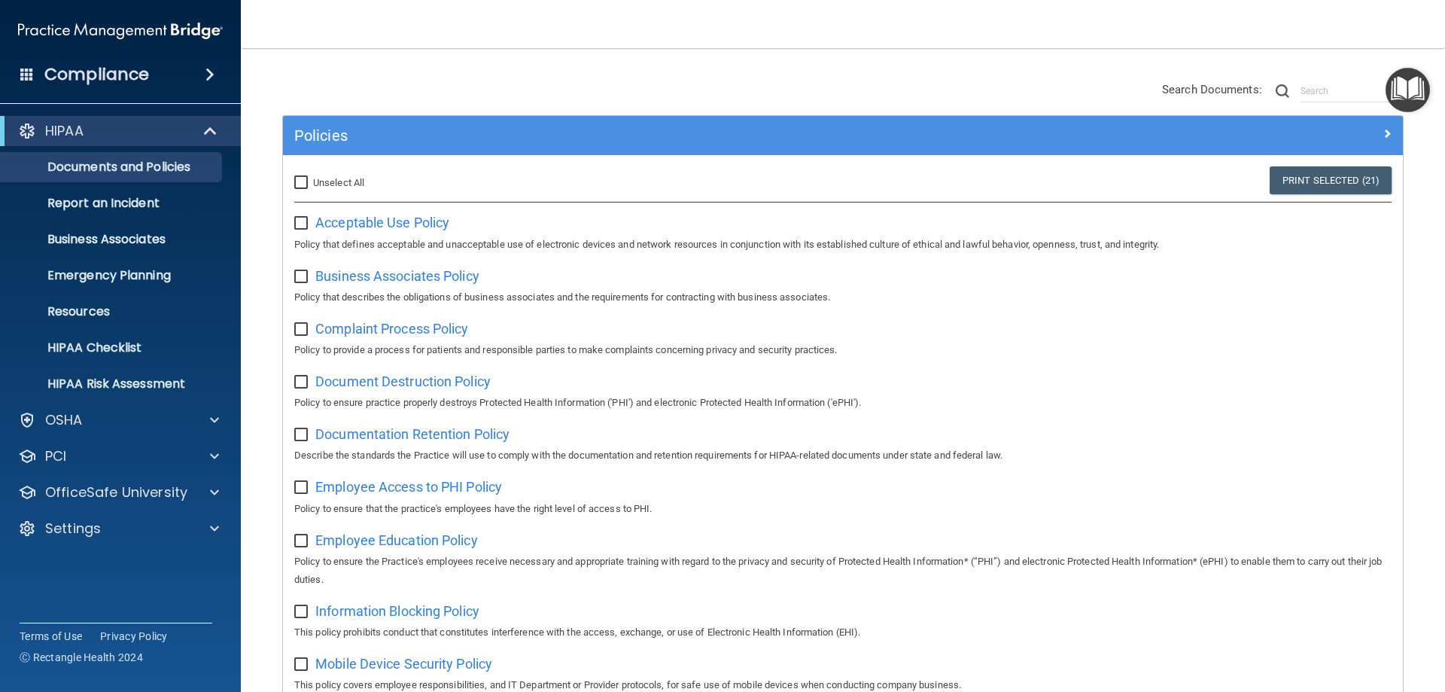
checkbox input "false"
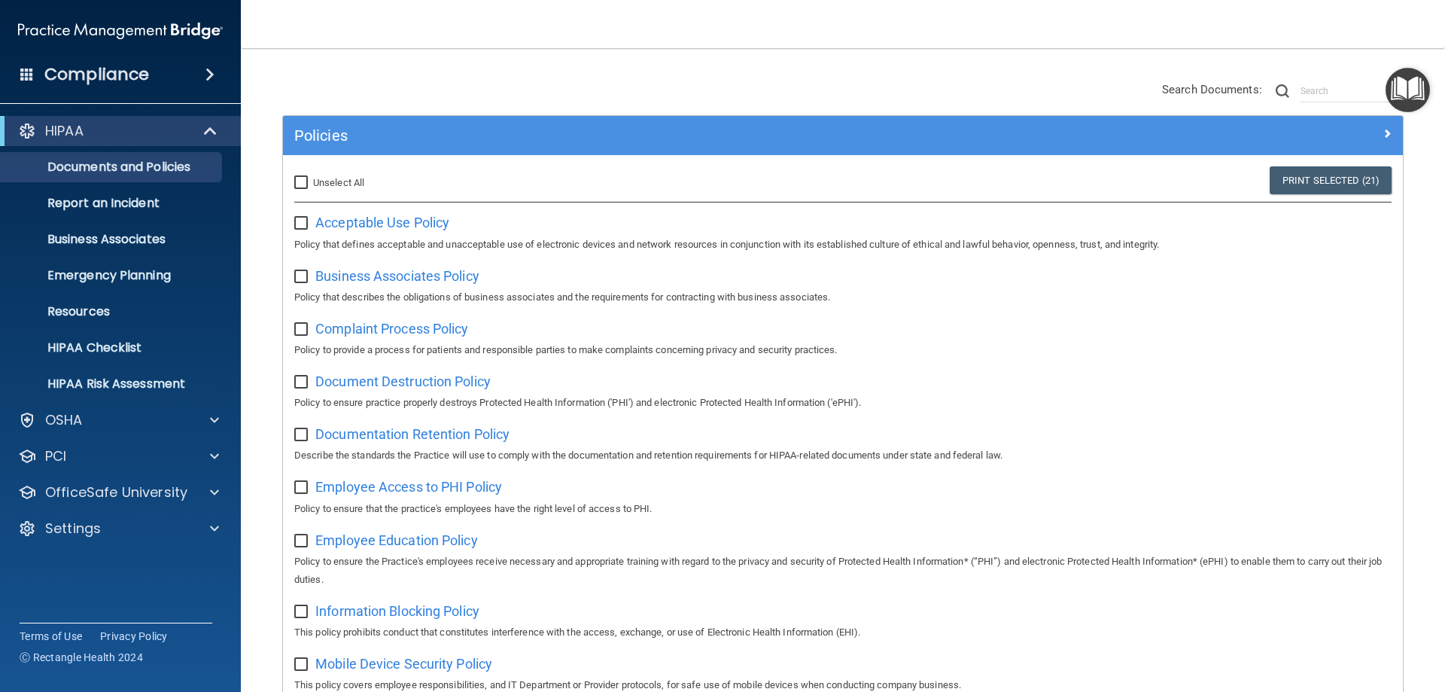
checkbox input "false"
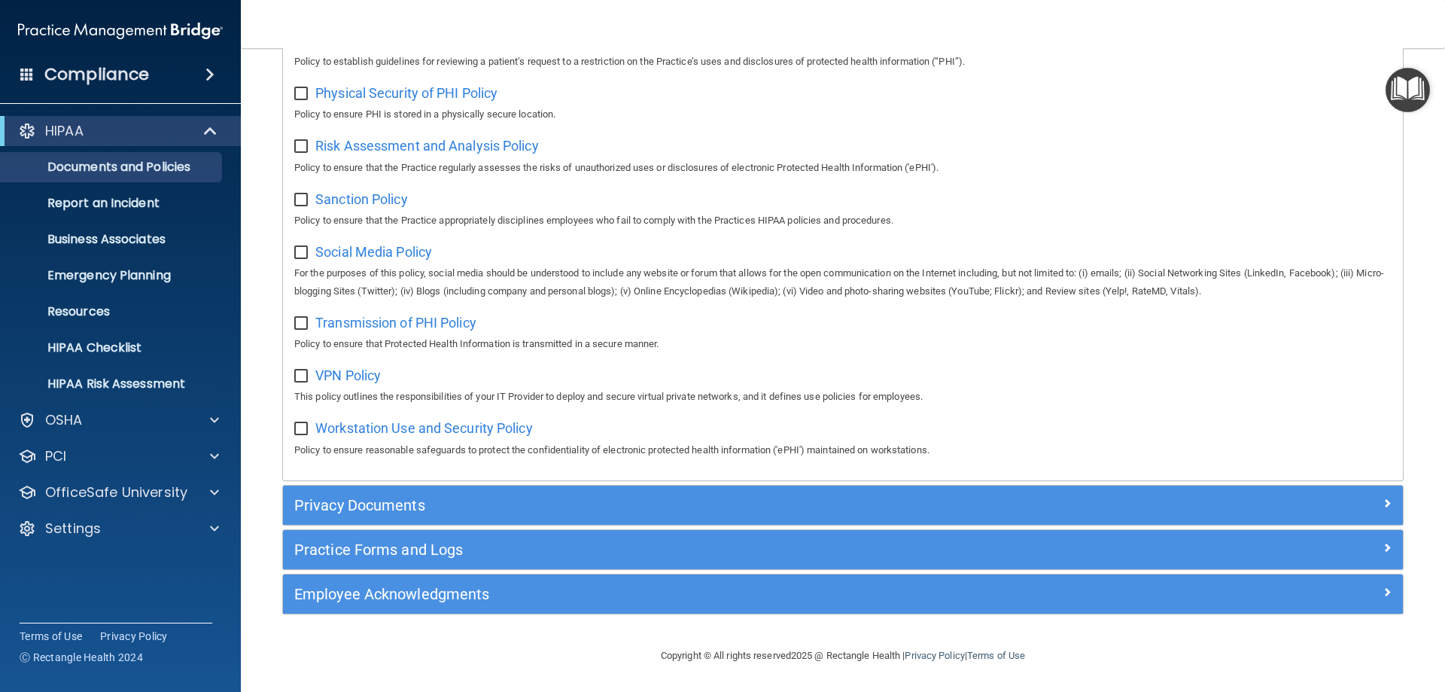
scroll to position [1000, 0]
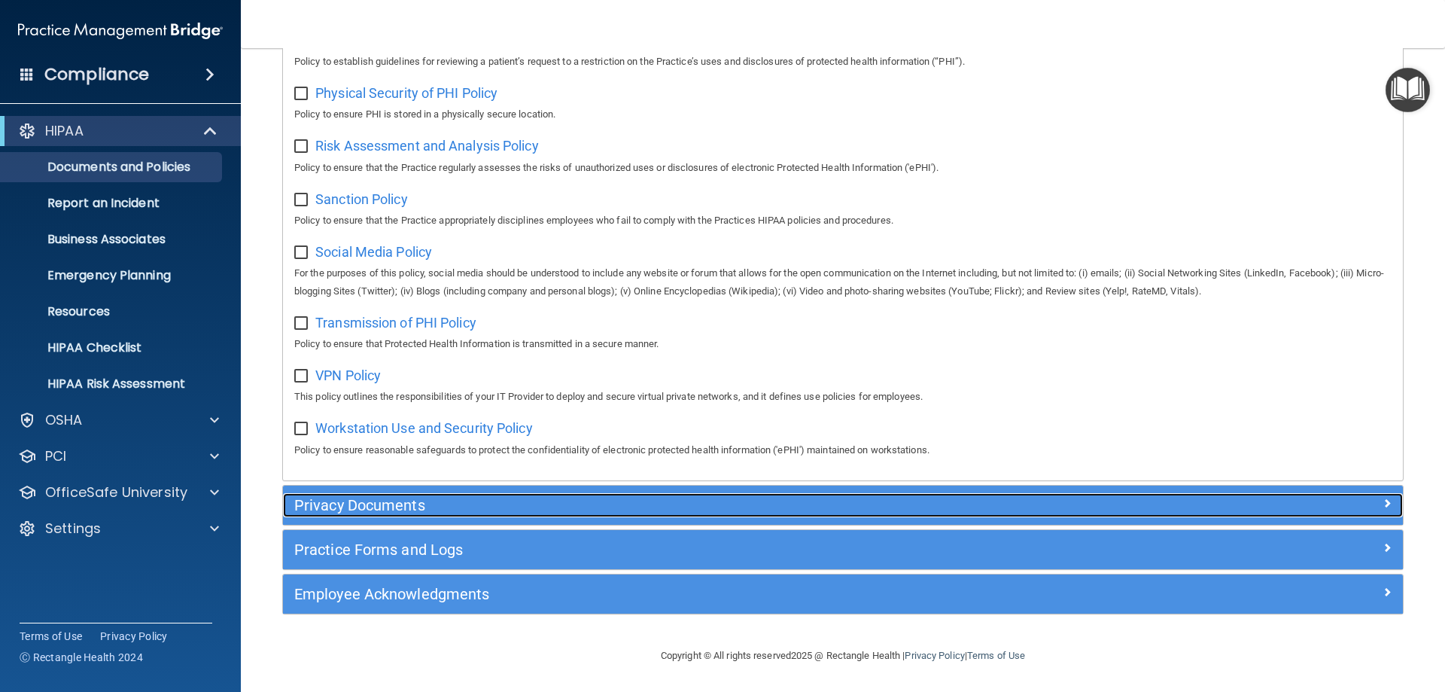
click at [373, 507] on h5 "Privacy Documents" at bounding box center [702, 505] width 817 height 17
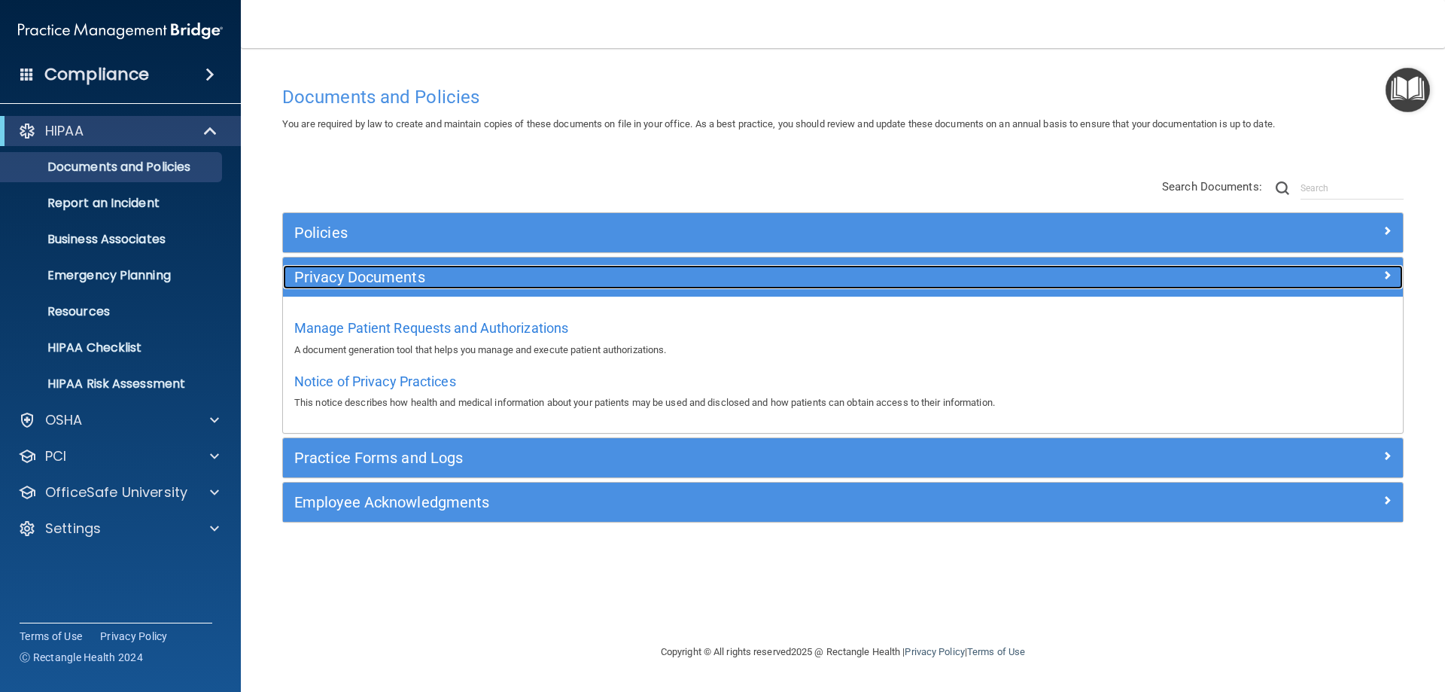
scroll to position [0, 0]
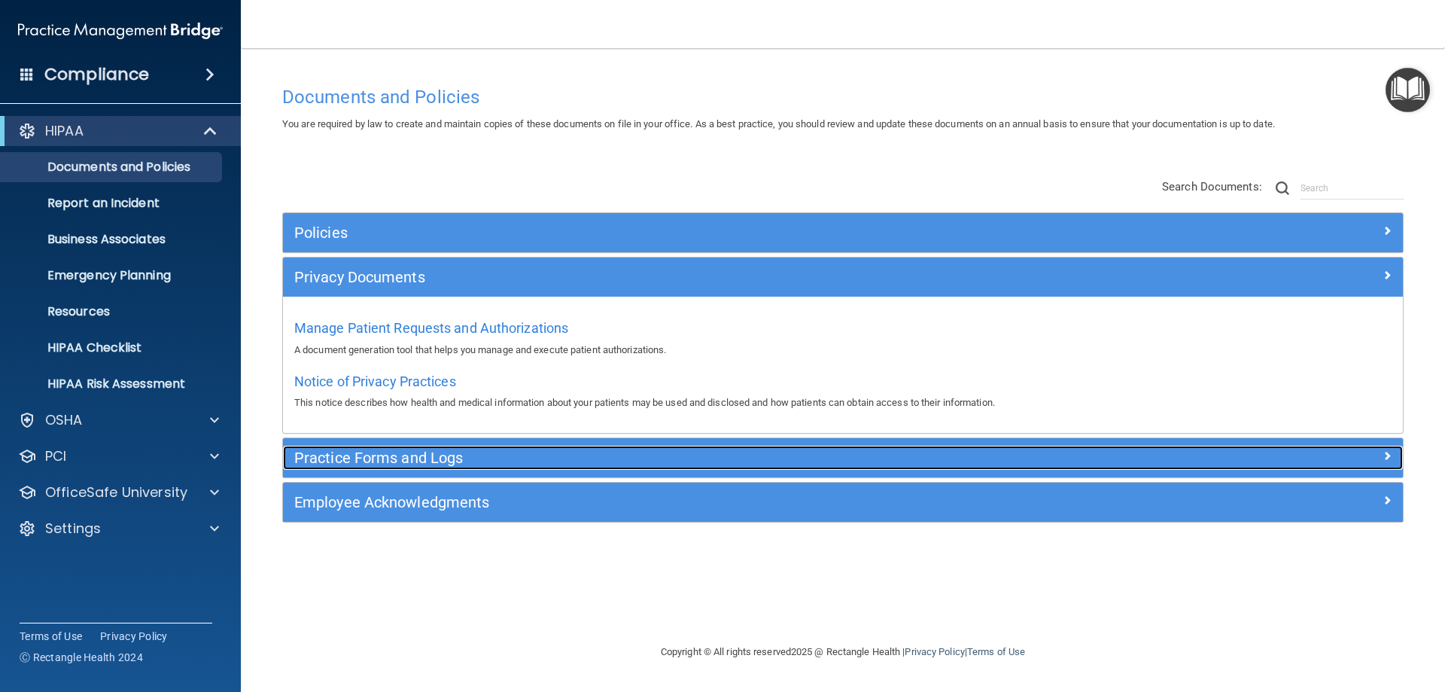
click at [379, 462] on h5 "Practice Forms and Logs" at bounding box center [702, 457] width 817 height 17
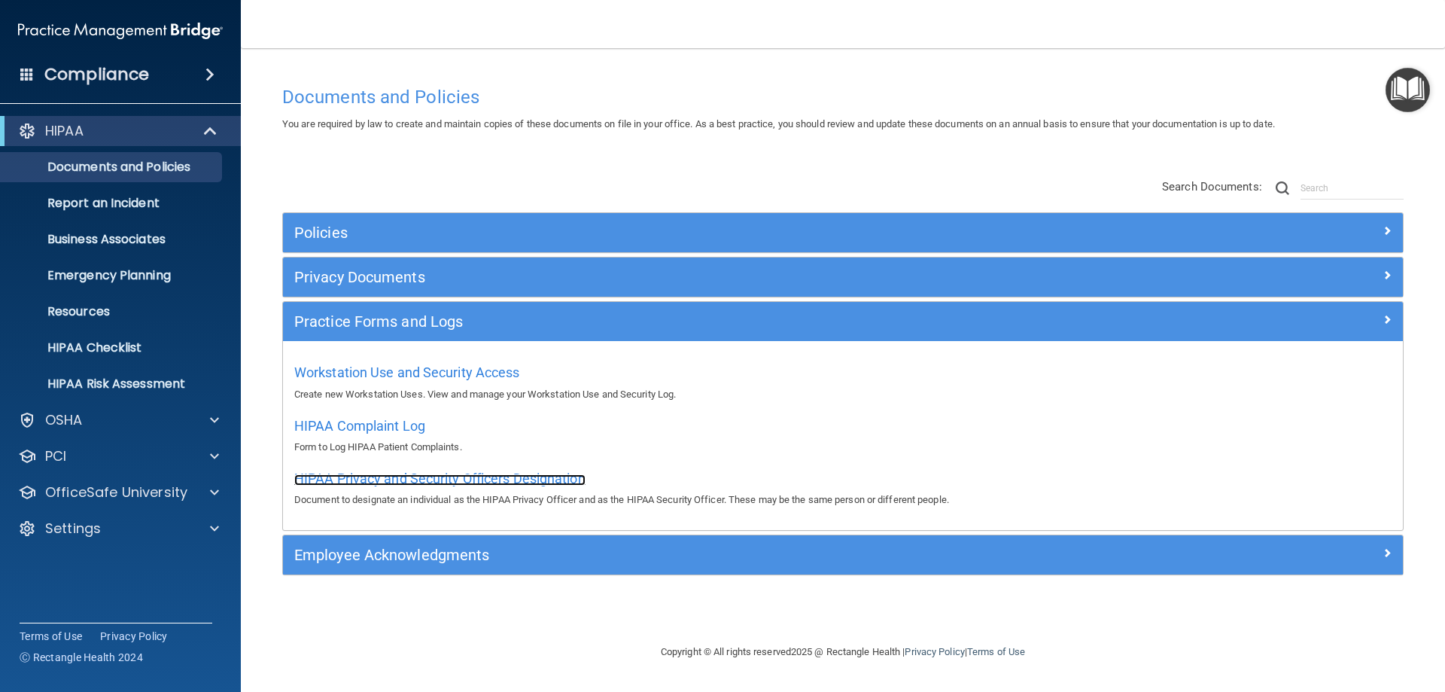
click at [399, 483] on span "HIPAA Privacy and Security Officers Designation" at bounding box center [439, 478] width 291 height 16
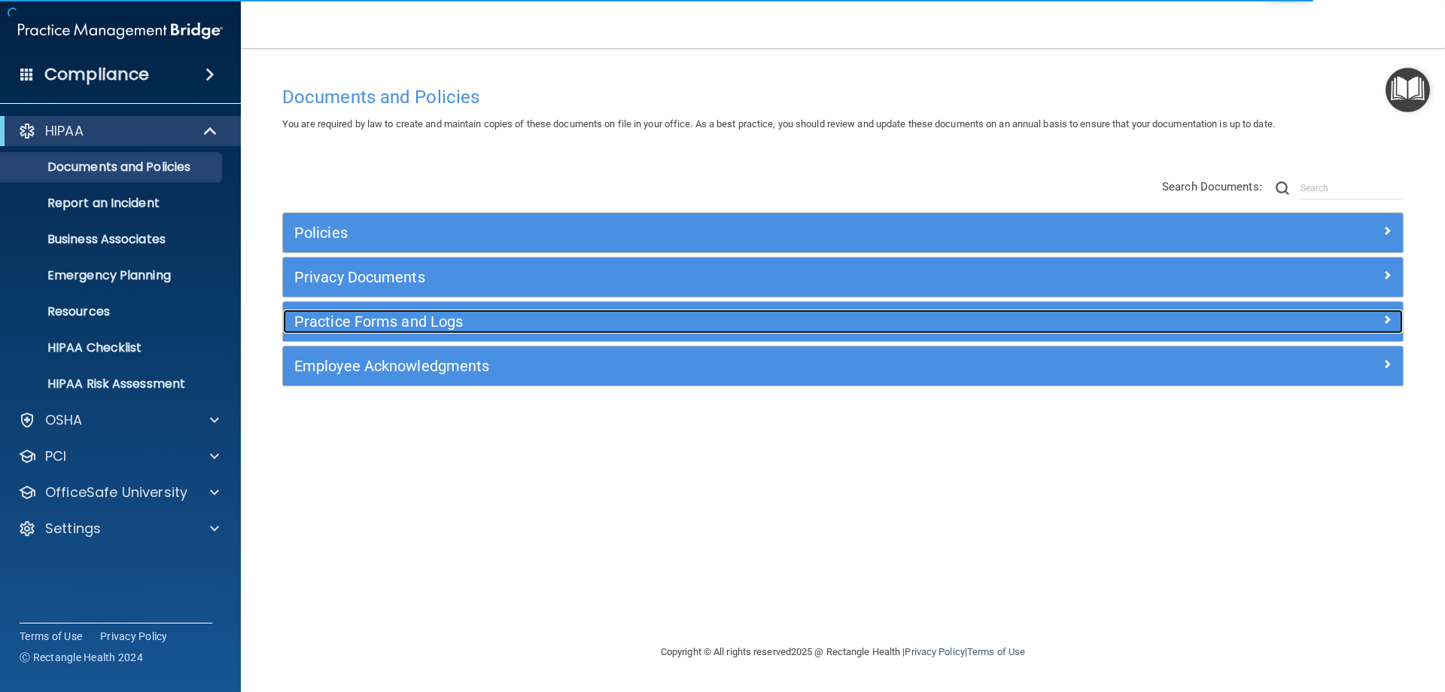
click at [398, 312] on div "Practice Forms and Logs" at bounding box center [703, 321] width 840 height 24
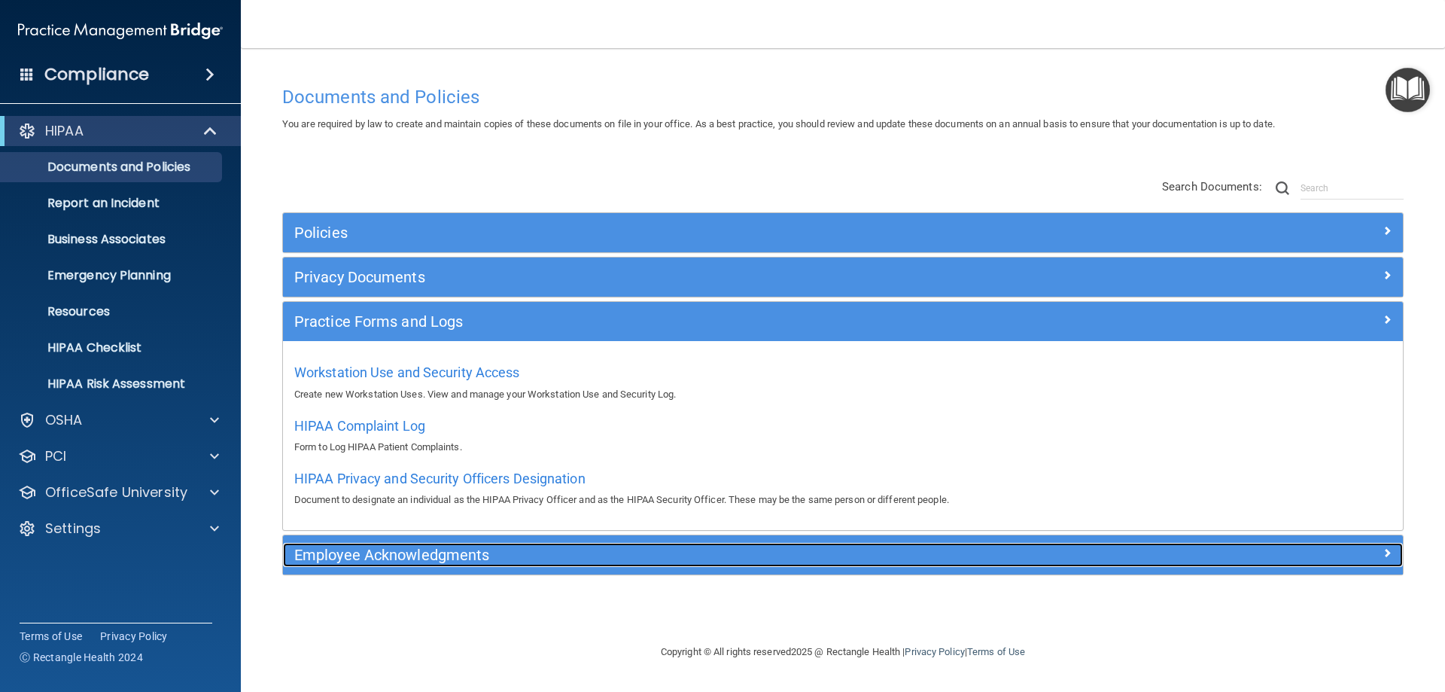
click at [385, 556] on h5 "Employee Acknowledgments" at bounding box center [702, 554] width 817 height 17
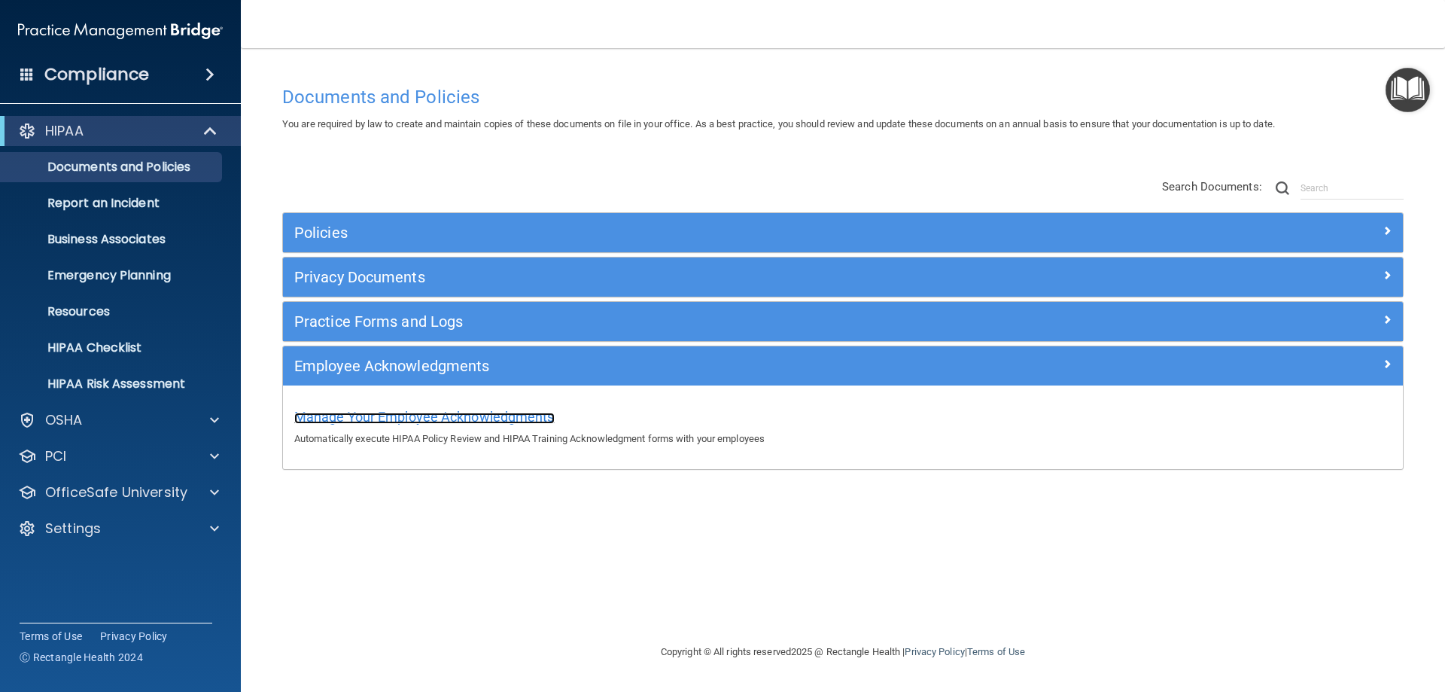
click at [439, 413] on span "Manage Your Employee Acknowledgments" at bounding box center [424, 417] width 260 height 16
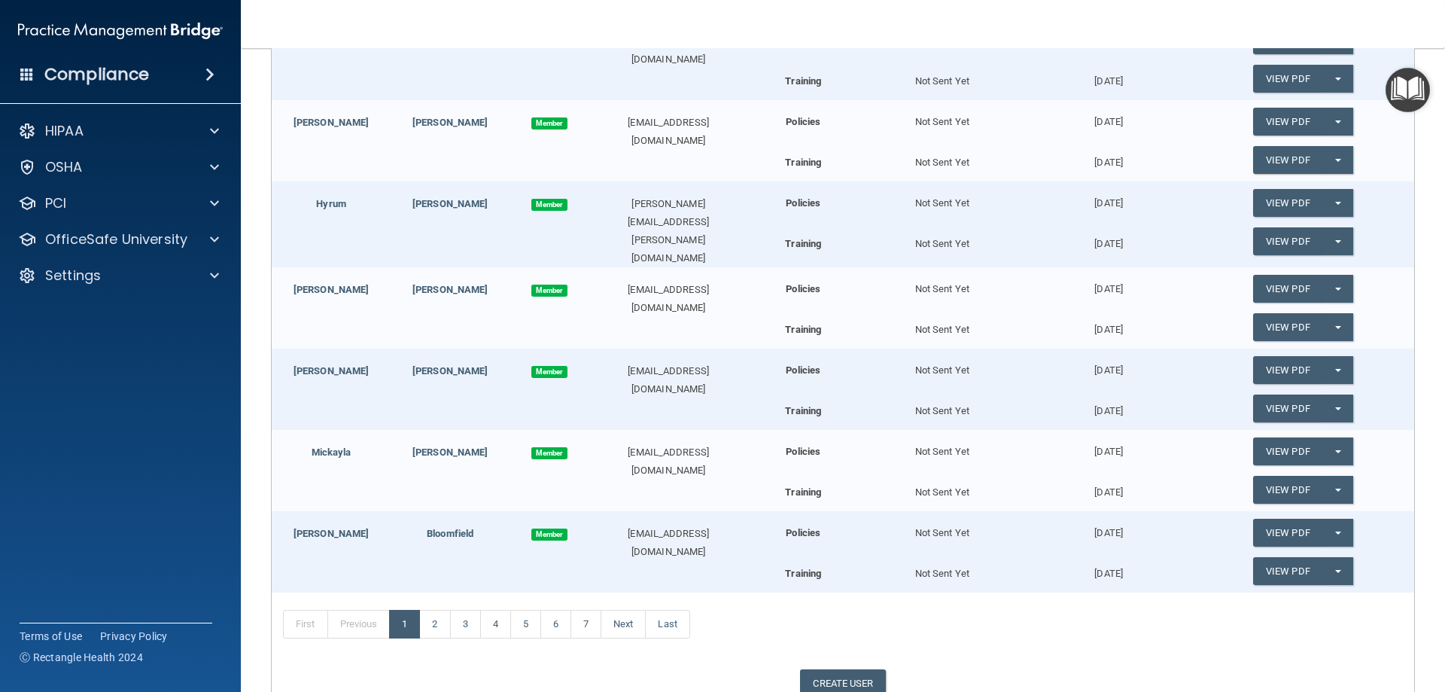
scroll to position [635, 0]
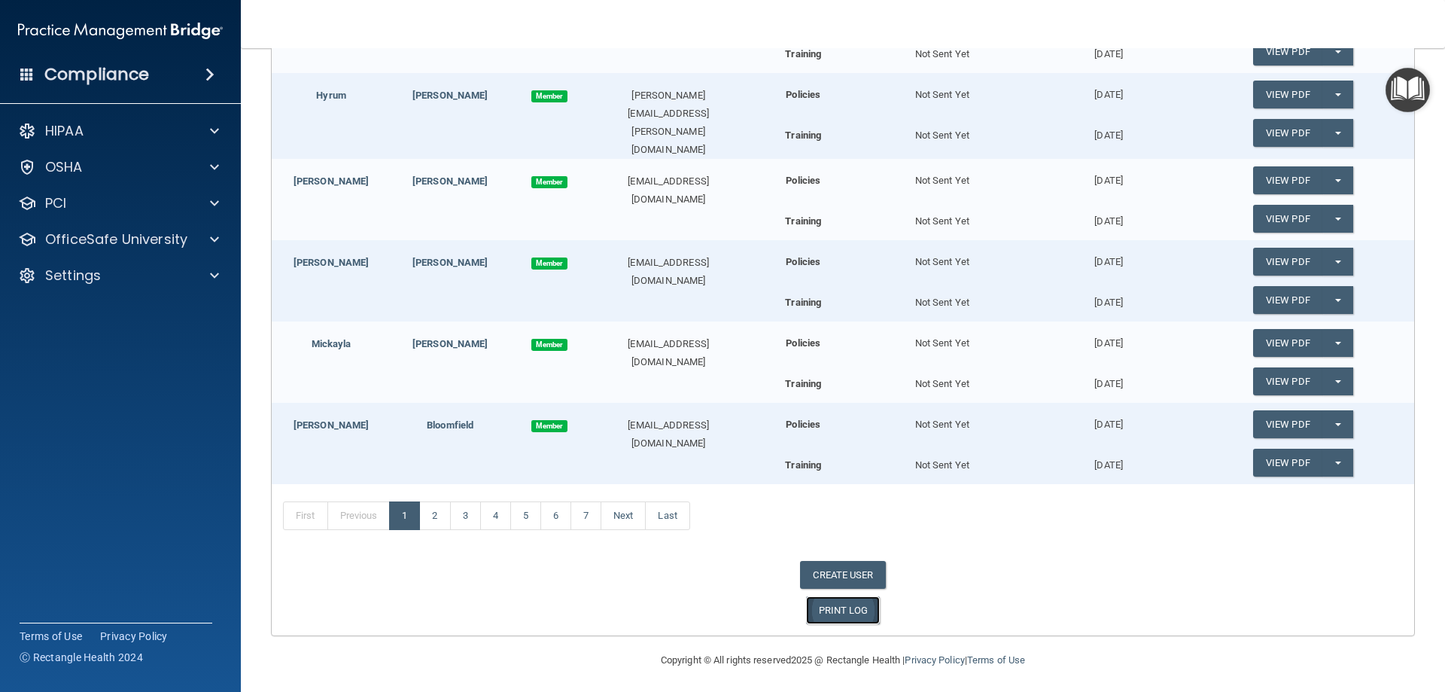
click at [816, 613] on link "PRINT LOG" at bounding box center [843, 610] width 75 height 28
click at [102, 136] on div "HIPAA" at bounding box center [100, 131] width 187 height 18
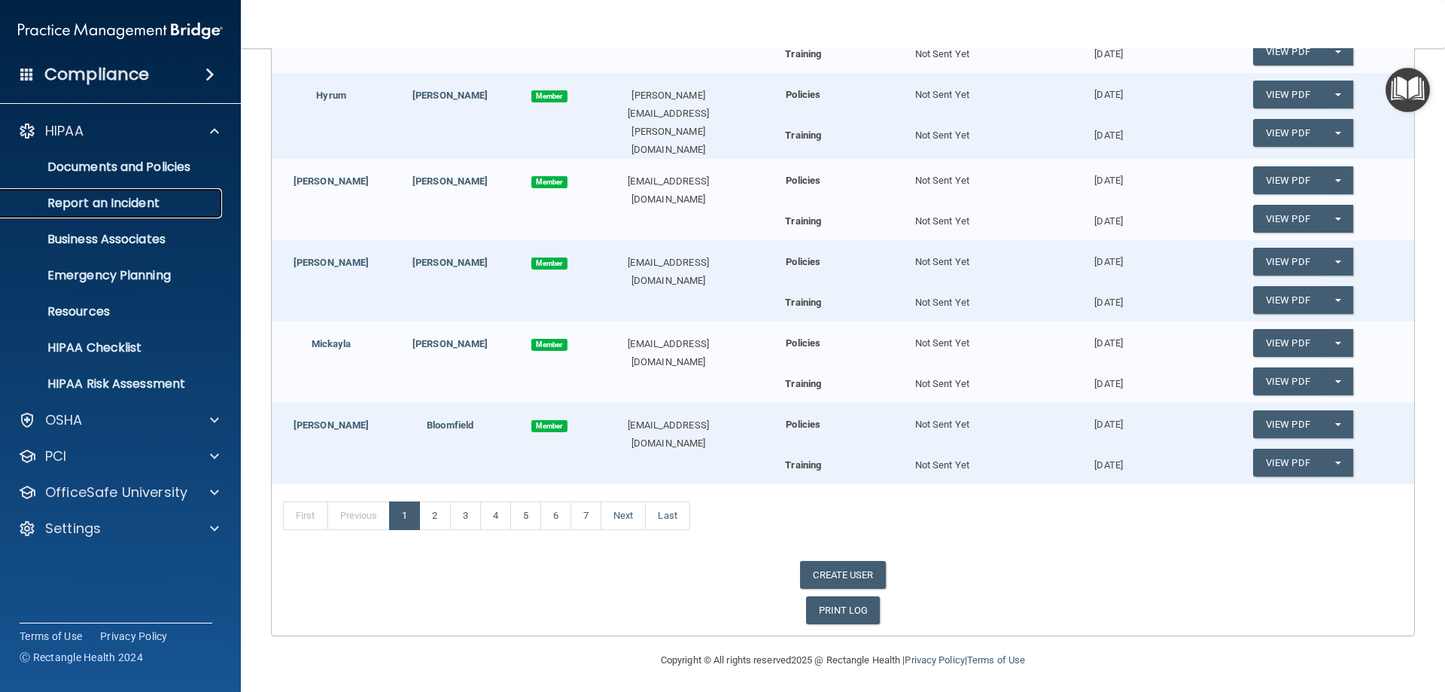
click at [88, 196] on p "Report an Incident" at bounding box center [113, 203] width 206 height 15
